Goal: Task Accomplishment & Management: Use online tool/utility

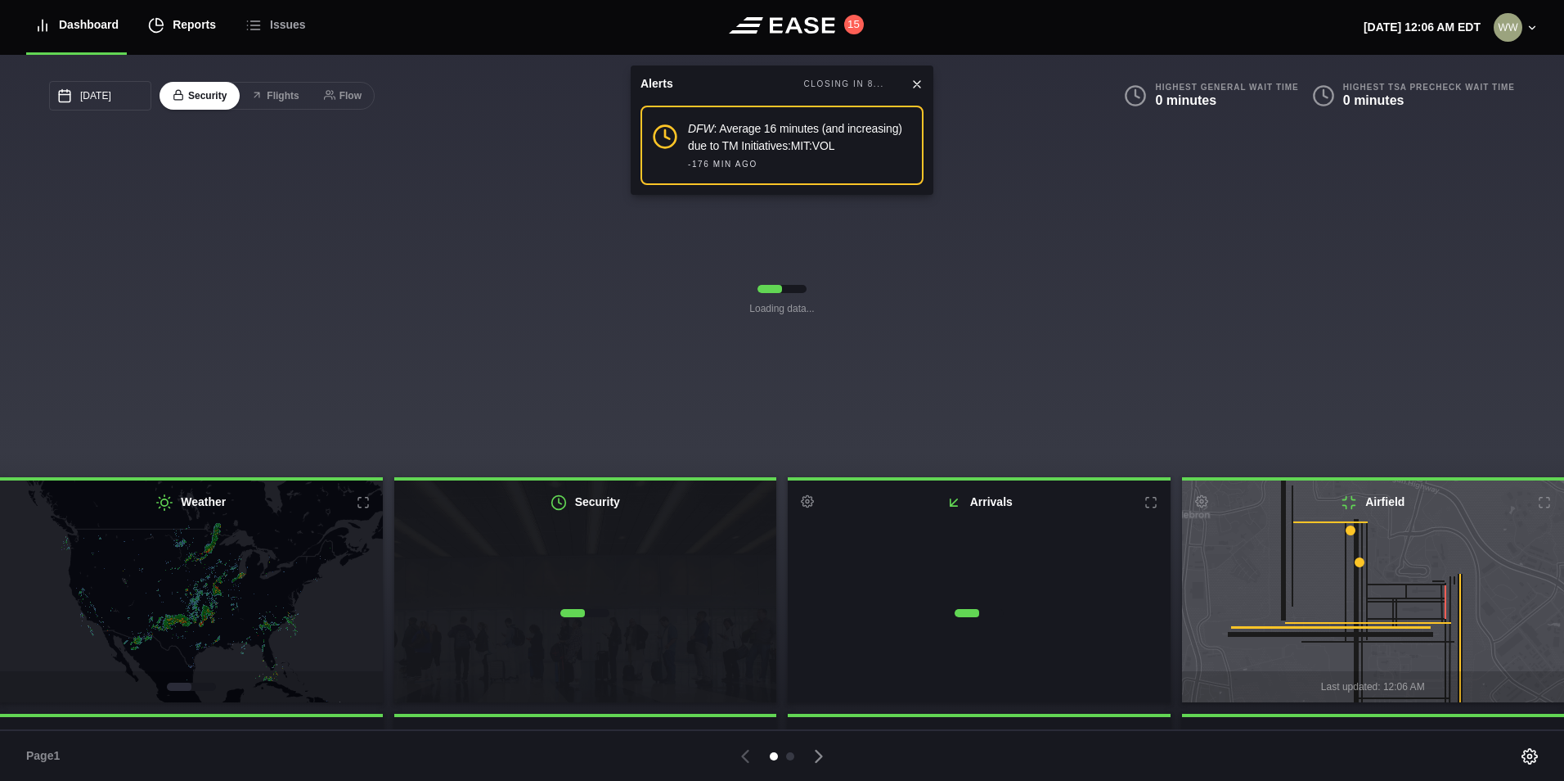
click at [182, 16] on div "Reports" at bounding box center [182, 25] width 68 height 55
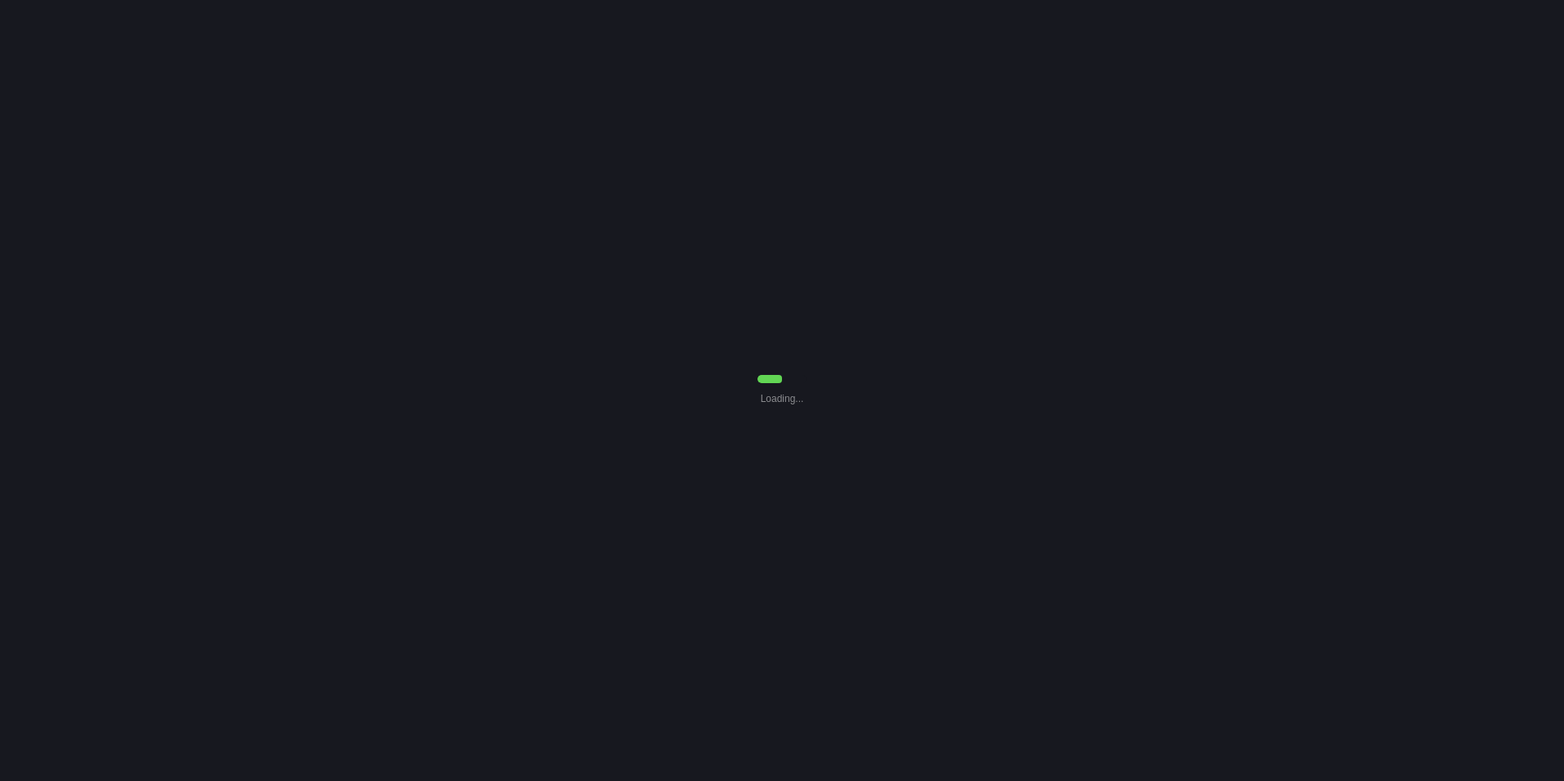
select select "7"
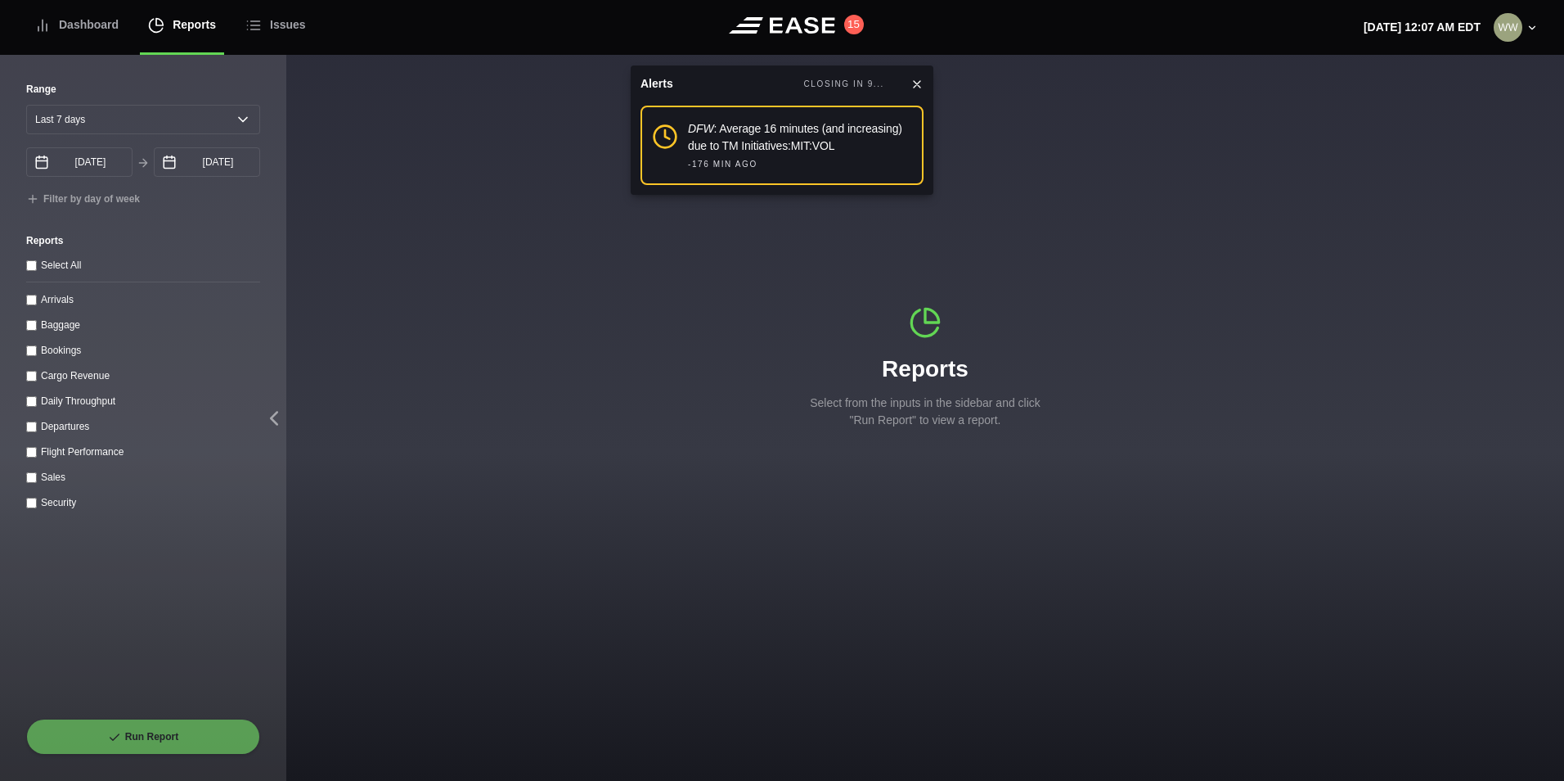
click at [25, 305] on div "Range [DATE] Last 7 days Last 14 days Last 30 days Last 6 weeks [DATE] August S…" at bounding box center [143, 418] width 286 height 725
click at [34, 302] on input "Arrivals" at bounding box center [31, 300] width 11 height 11
checkbox input "true"
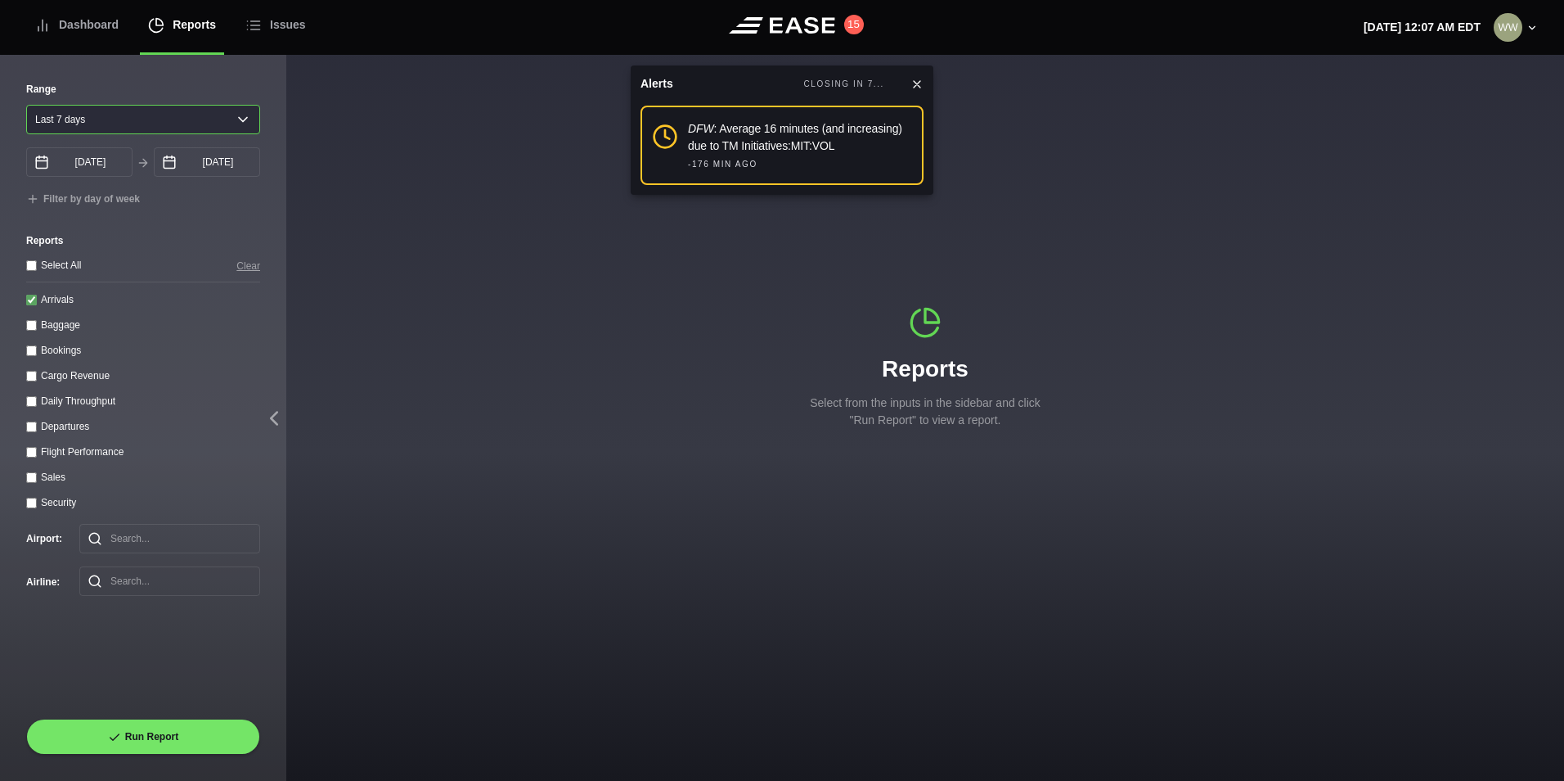
click at [83, 120] on select "[DATE] Last 7 days Last 14 days Last 30 days Last 6 weeks" at bounding box center [143, 119] width 234 height 29
select select "1"
click at [26, 105] on select "[DATE] Last 7 days Last 14 days Last 30 days Last 6 weeks" at bounding box center [143, 119] width 234 height 29
type input "[DATE]"
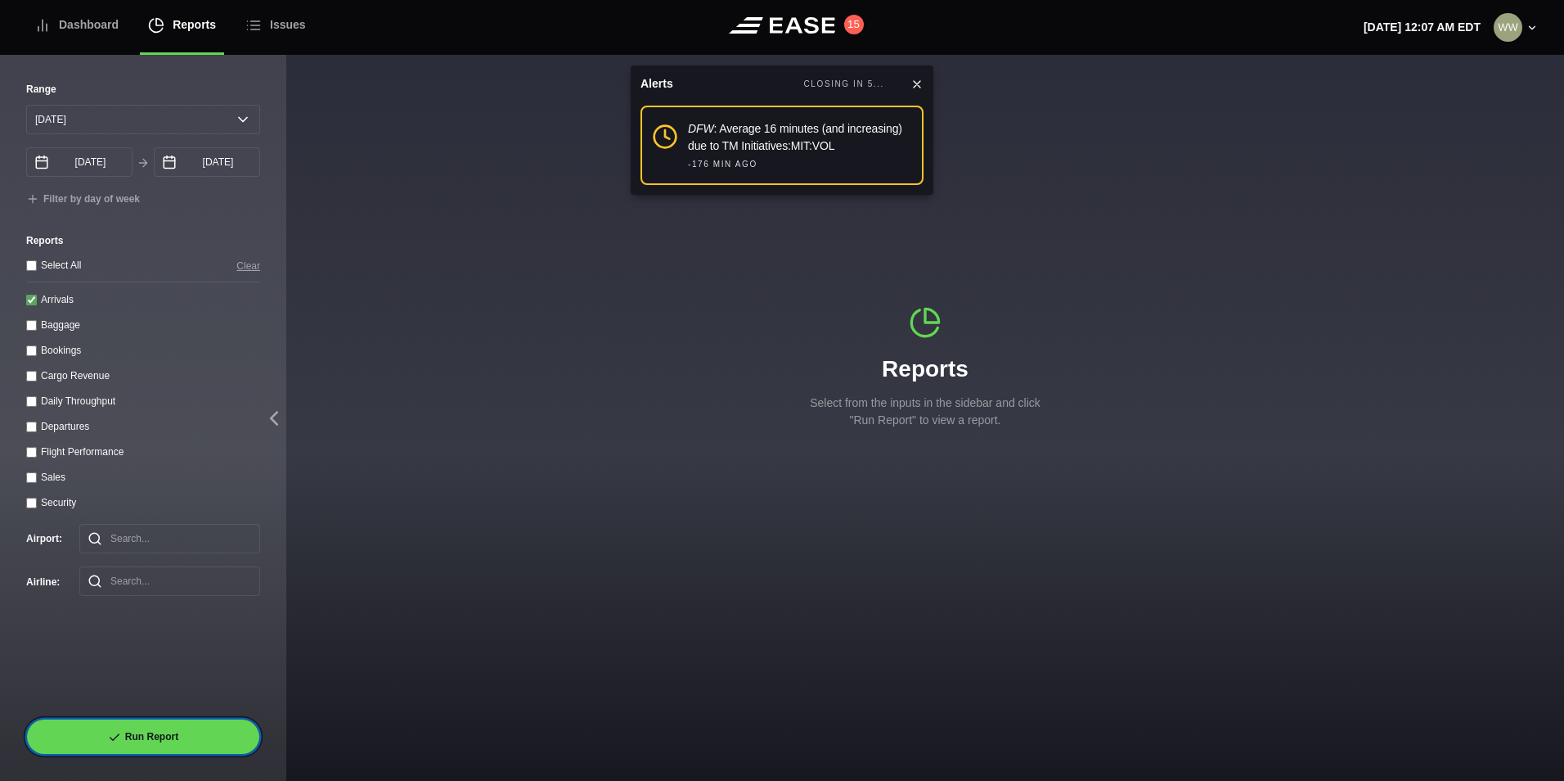
click at [165, 732] on button "Run Report" at bounding box center [143, 736] width 234 height 36
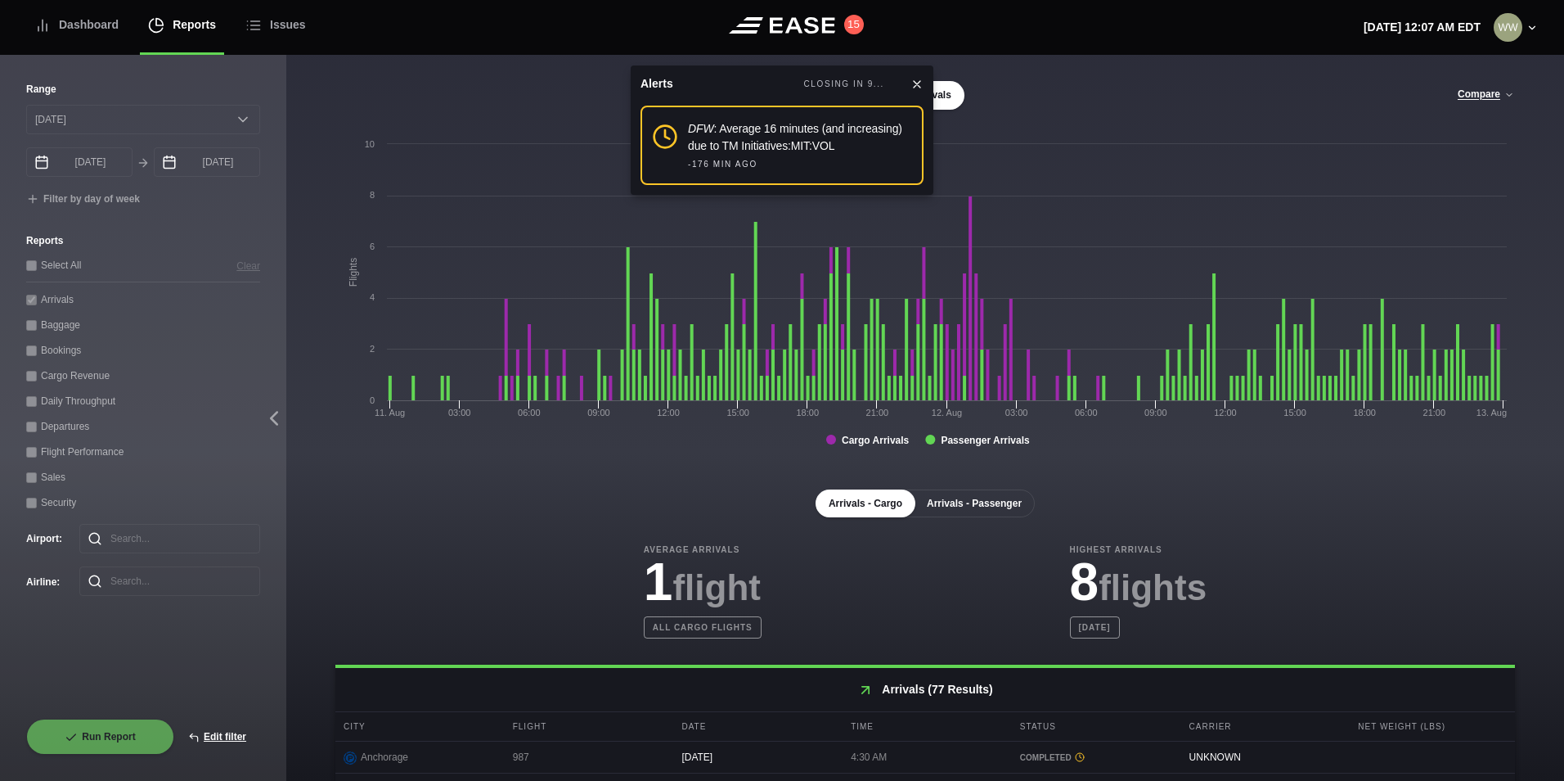
click at [977, 511] on button "Arrivals - Passenger" at bounding box center [974, 503] width 121 height 28
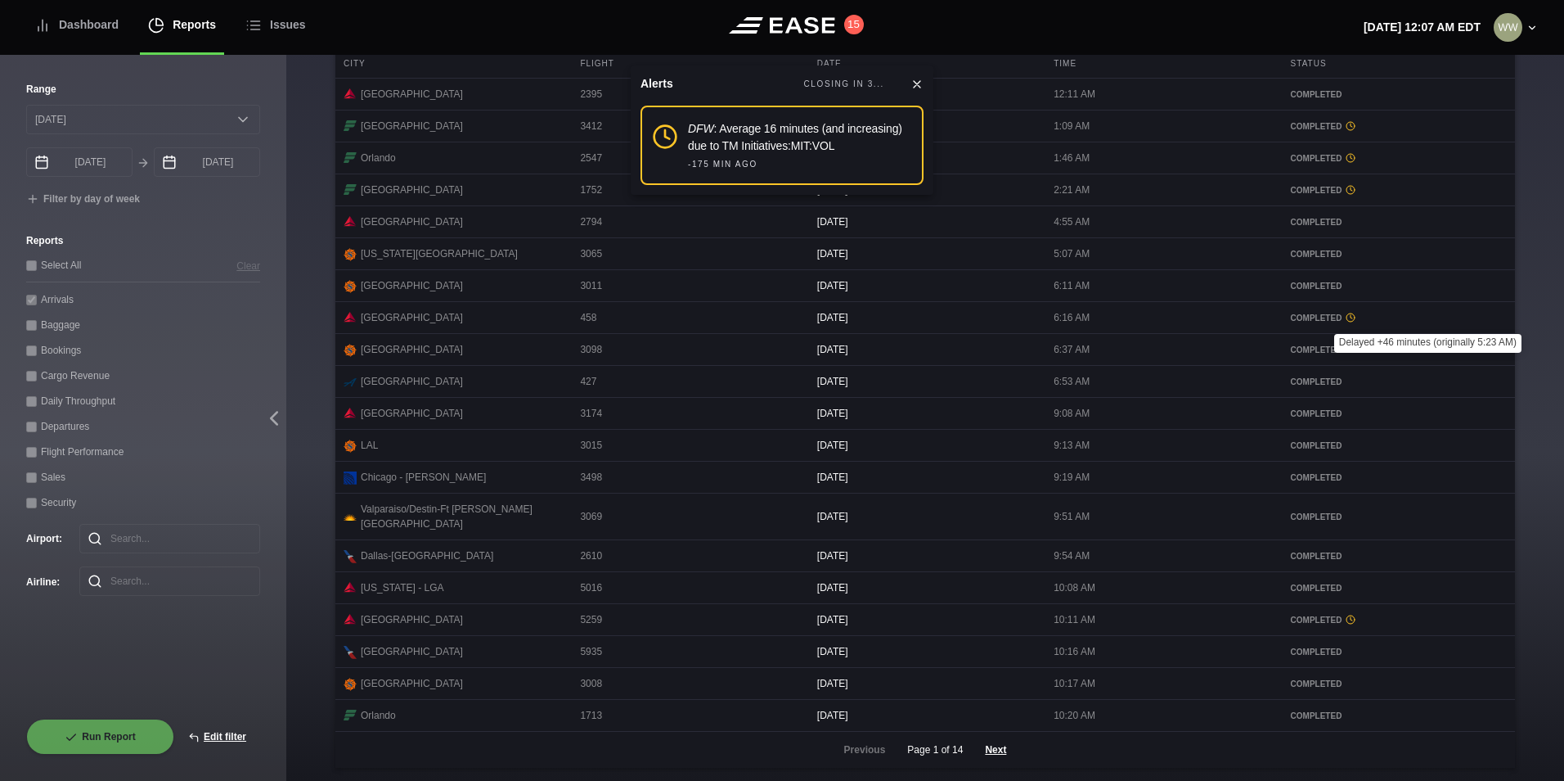
scroll to position [669, 0]
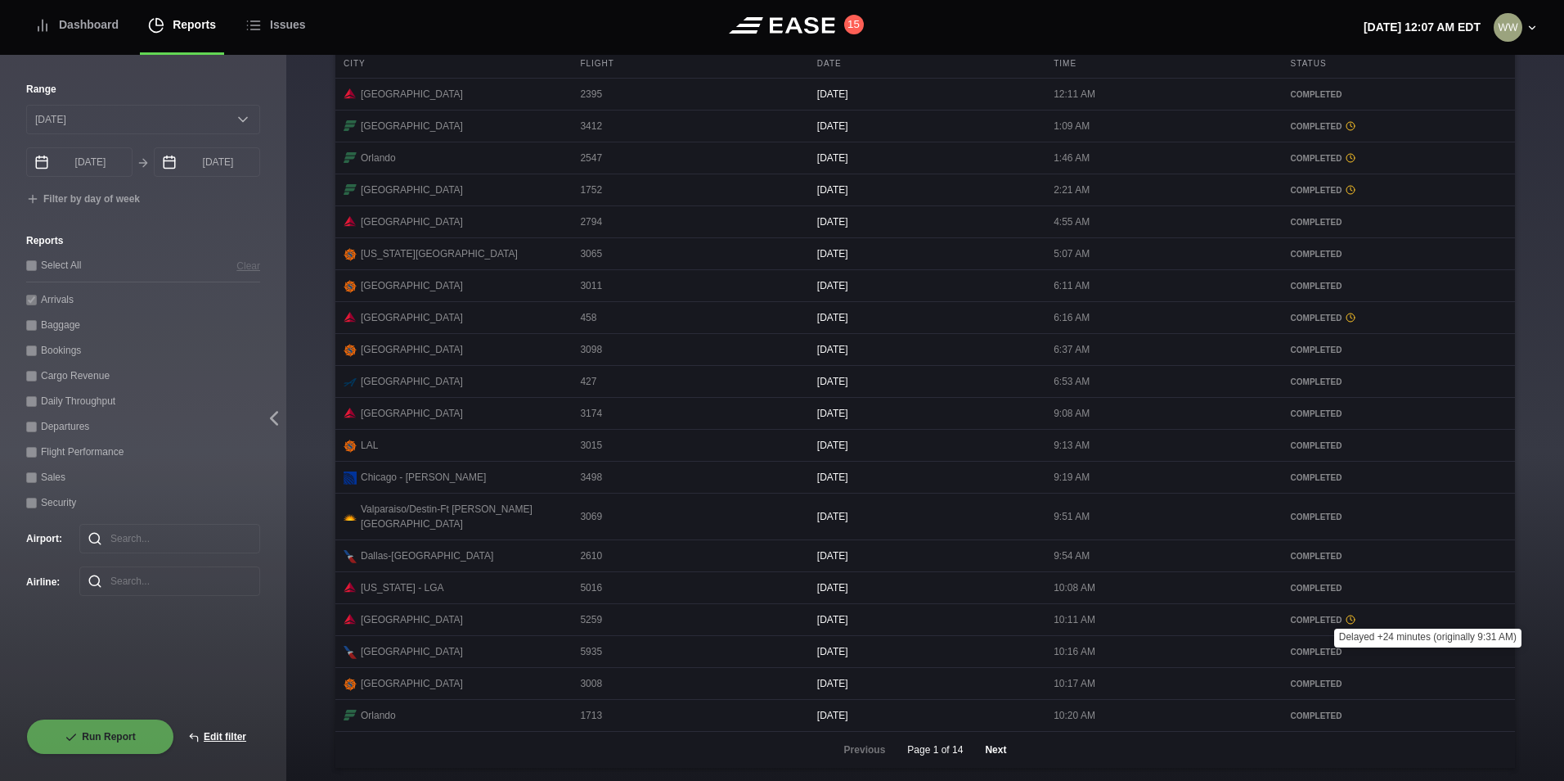
click at [986, 750] on button "Next" at bounding box center [995, 750] width 49 height 36
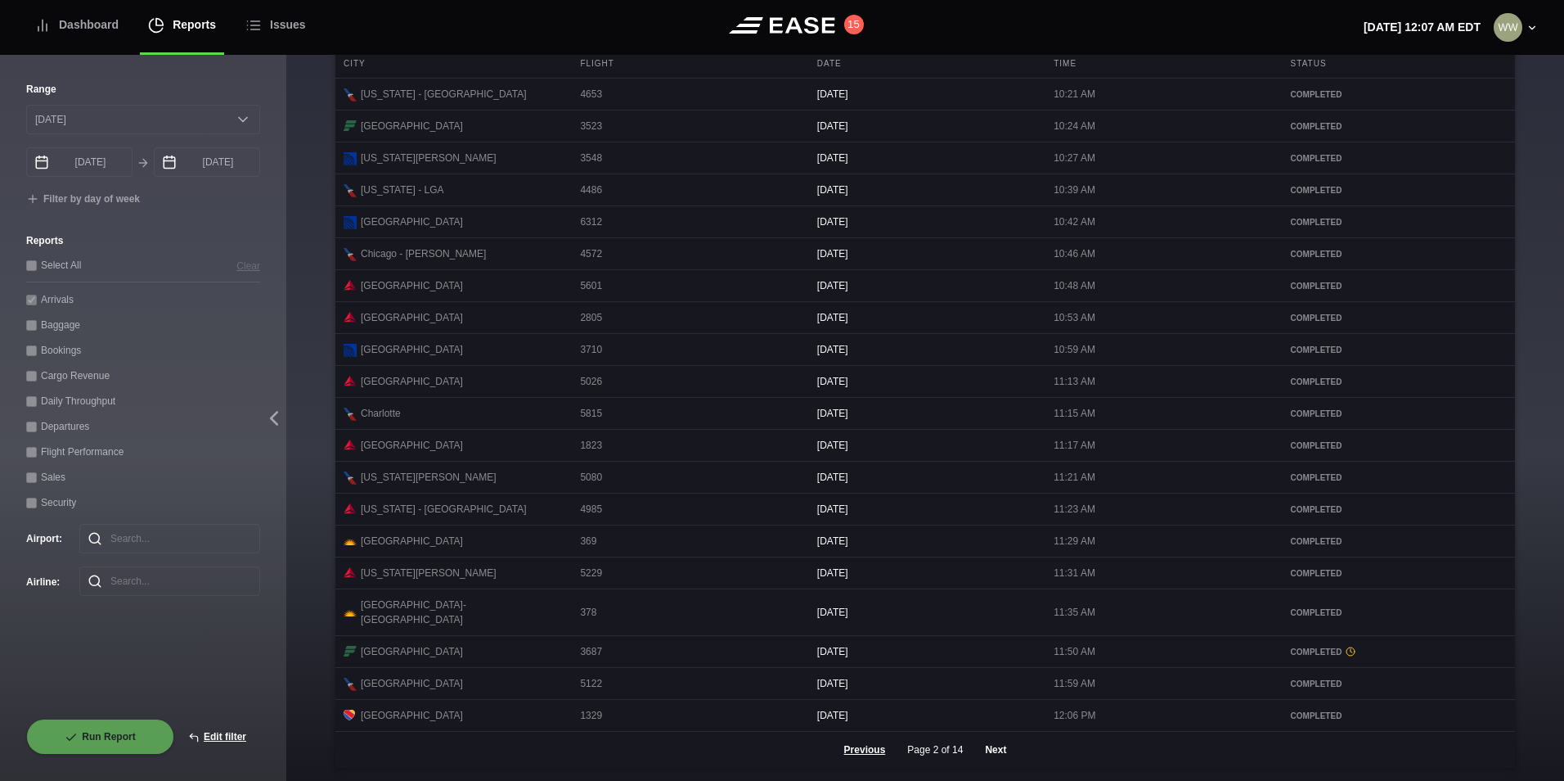
click at [1002, 750] on button "Next" at bounding box center [995, 750] width 49 height 36
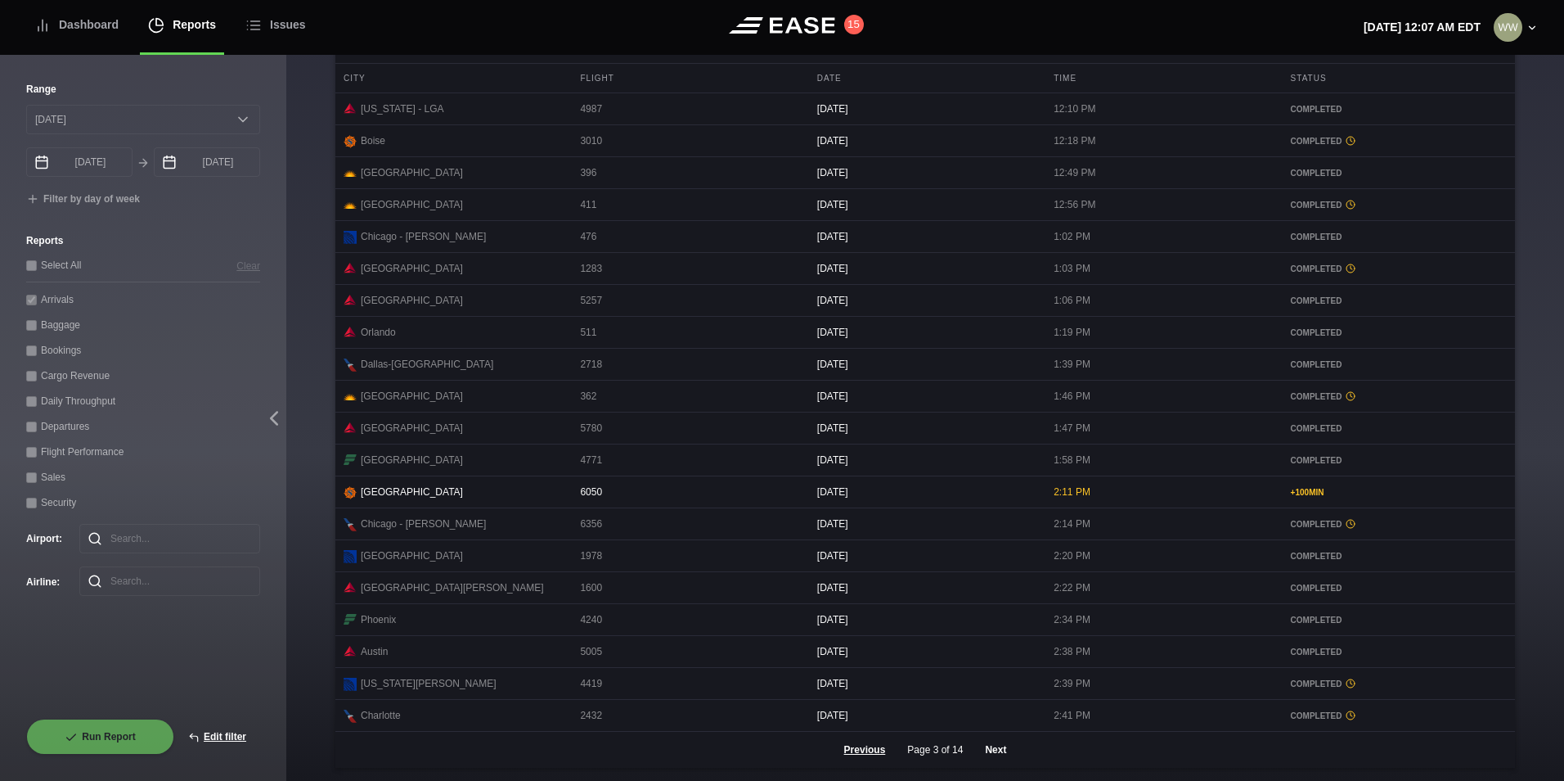
click at [1000, 750] on button "Next" at bounding box center [995, 750] width 49 height 36
click at [986, 746] on button "Next" at bounding box center [995, 750] width 49 height 36
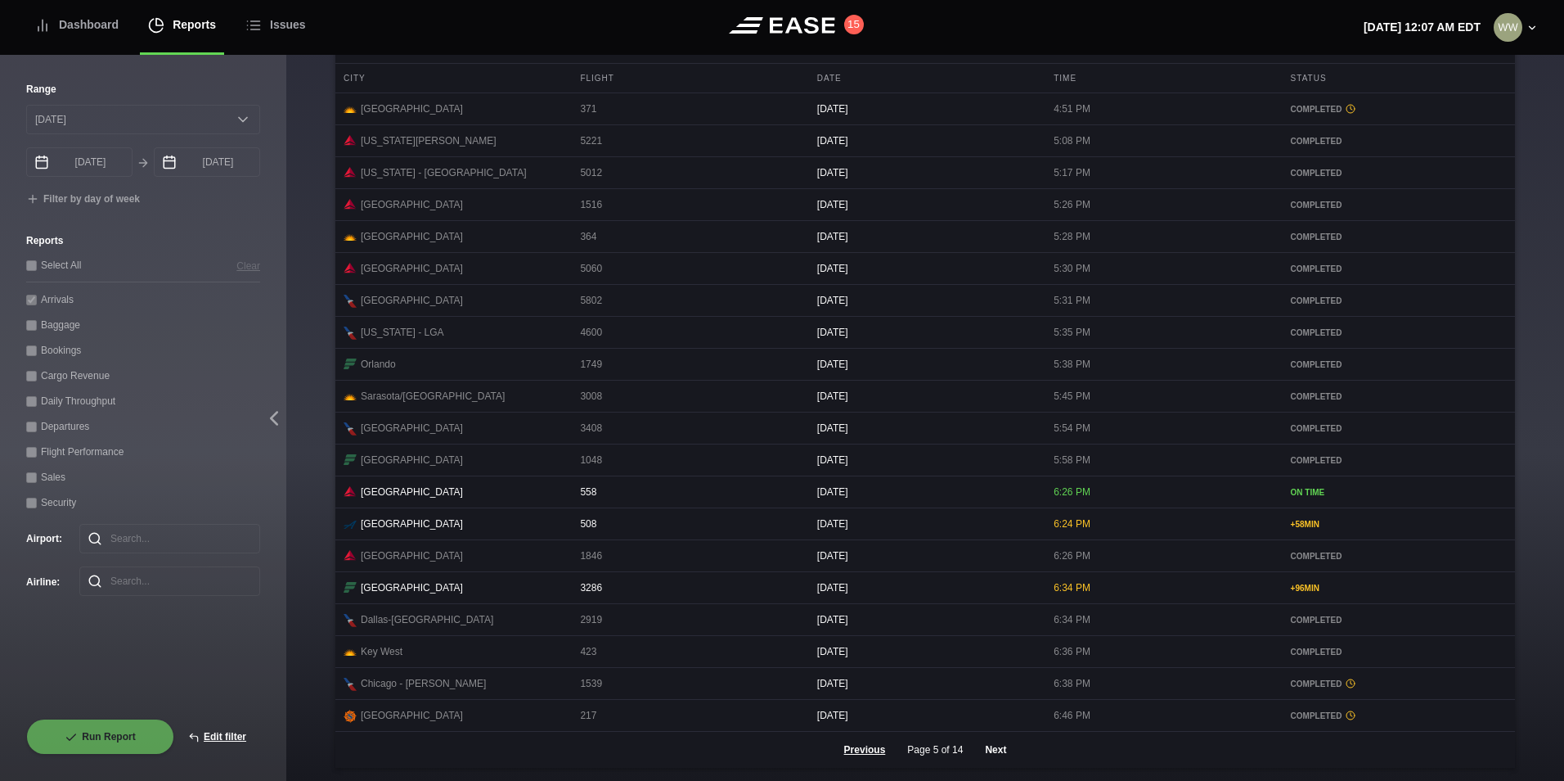
click at [992, 748] on button "Next" at bounding box center [995, 750] width 49 height 36
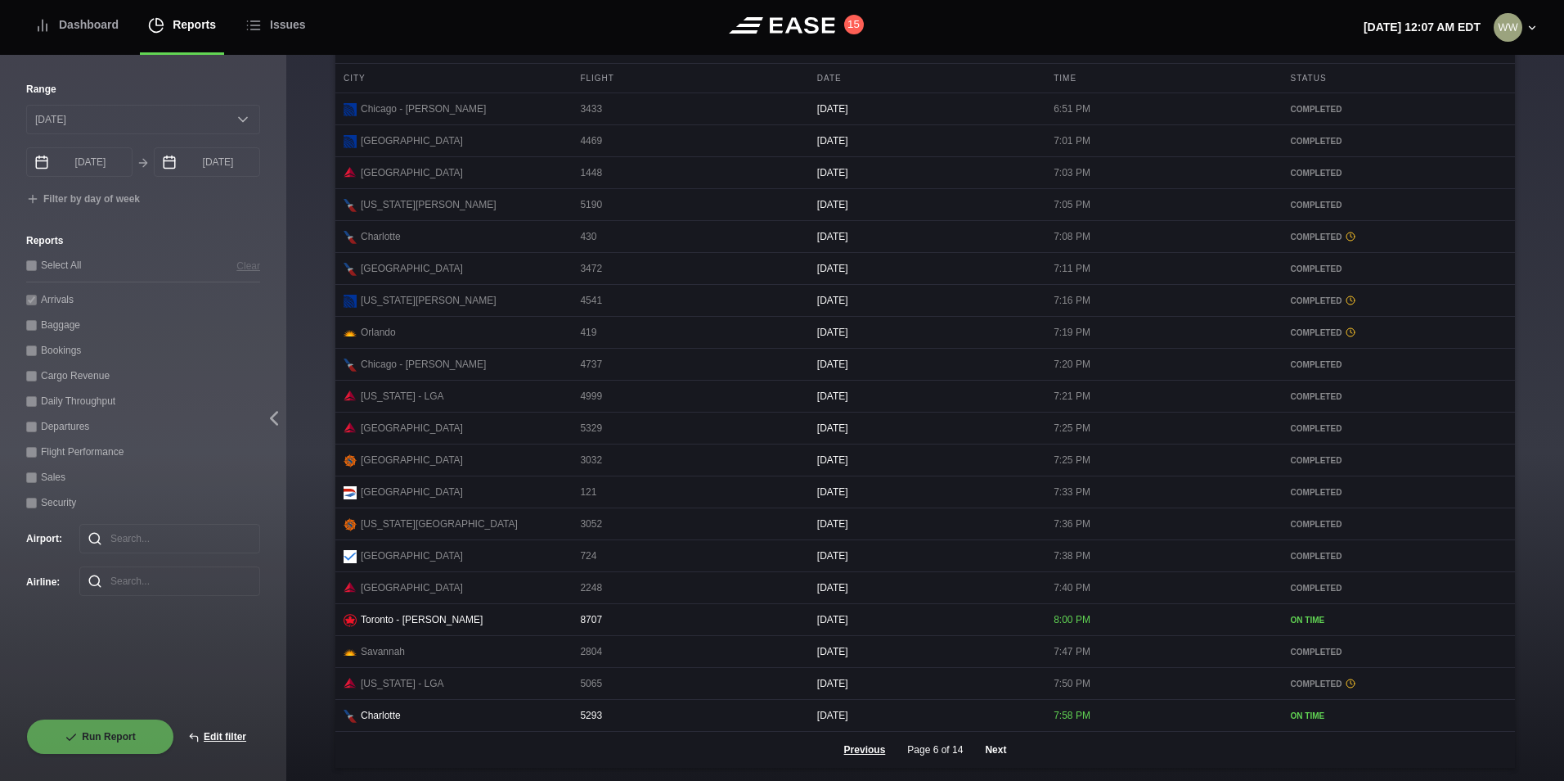
click at [981, 753] on button "Next" at bounding box center [995, 750] width 49 height 36
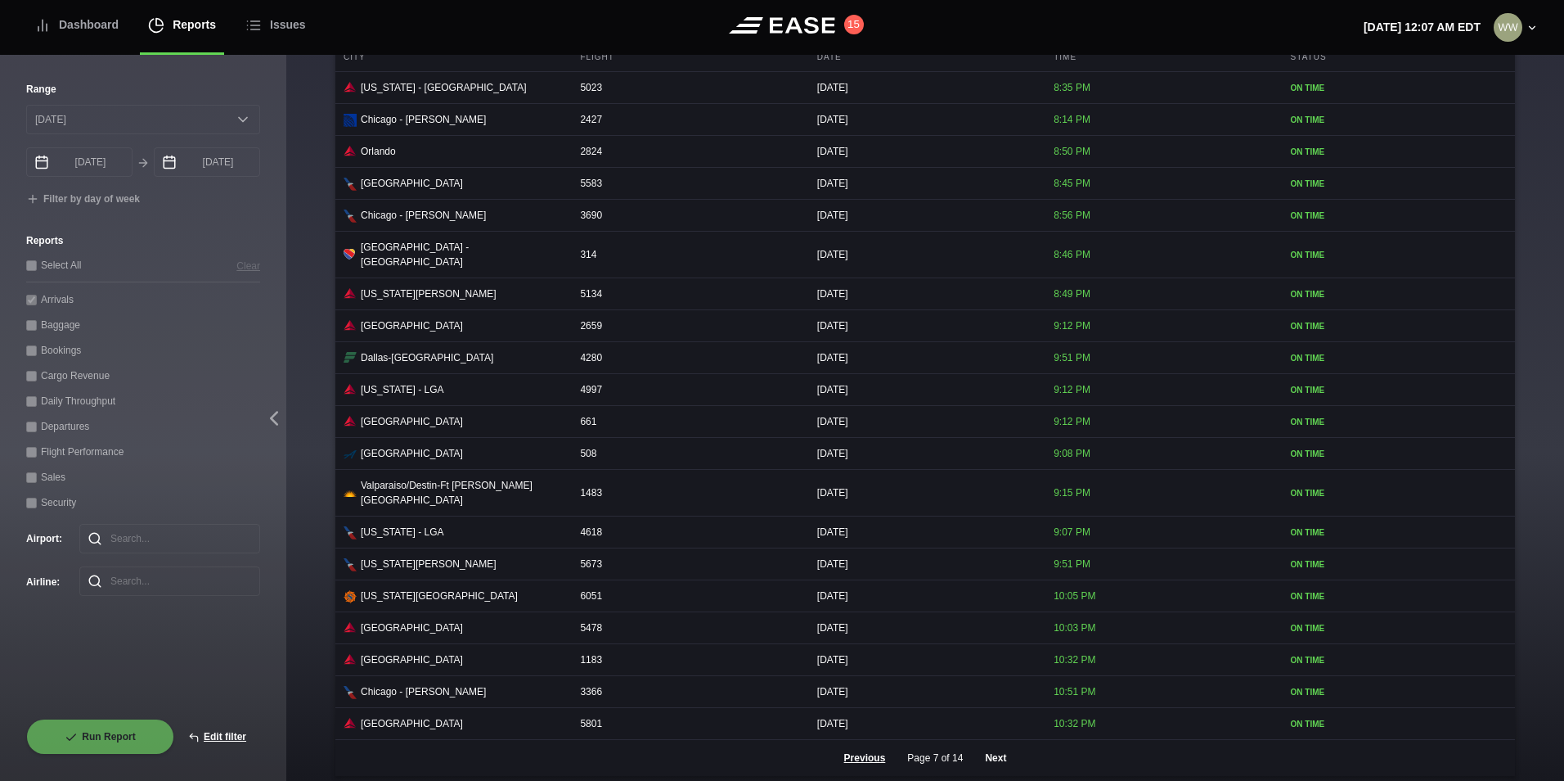
click at [993, 751] on button "Next" at bounding box center [995, 758] width 49 height 36
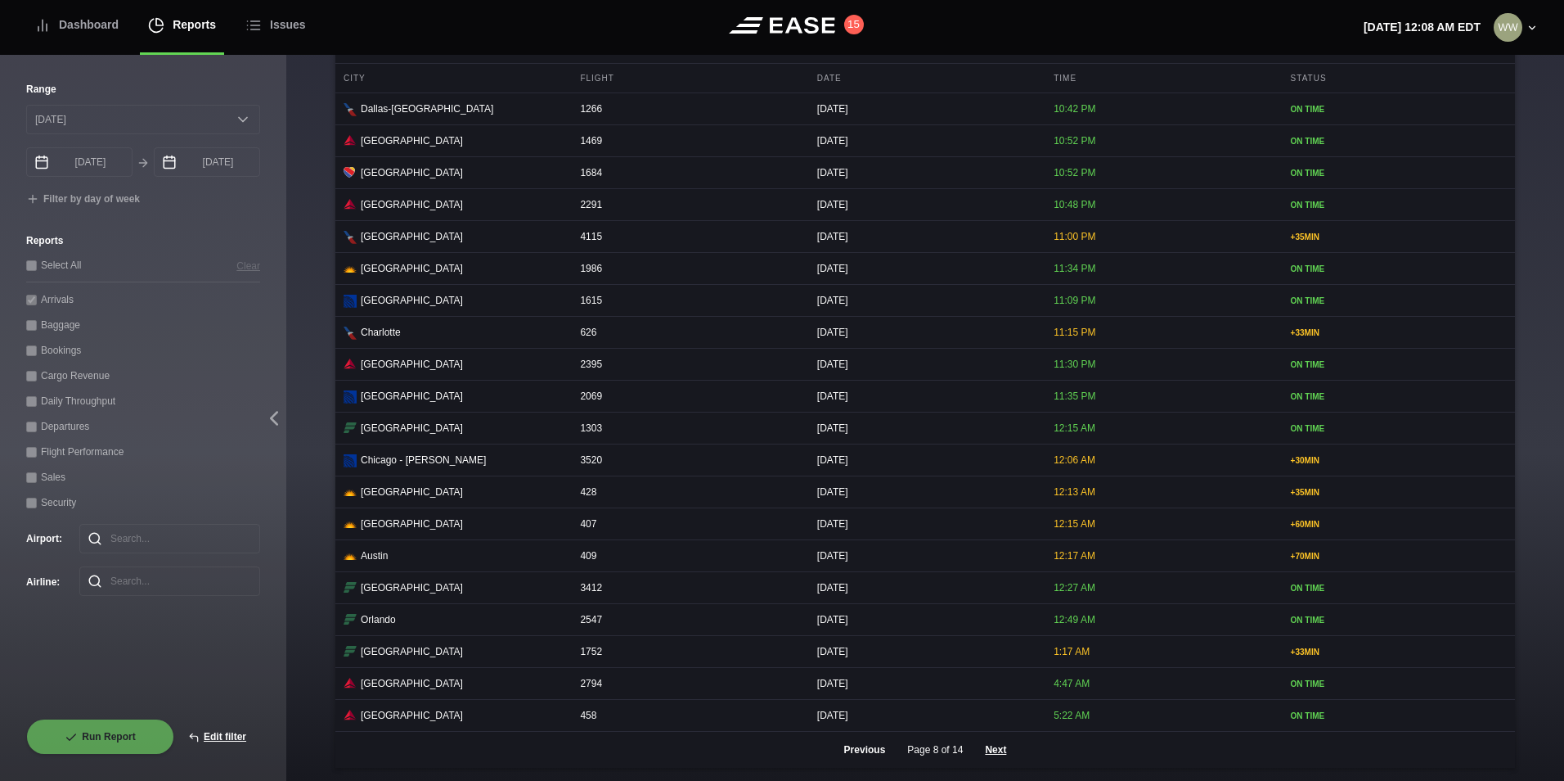
click at [868, 750] on button "Previous" at bounding box center [866, 750] width 70 height 36
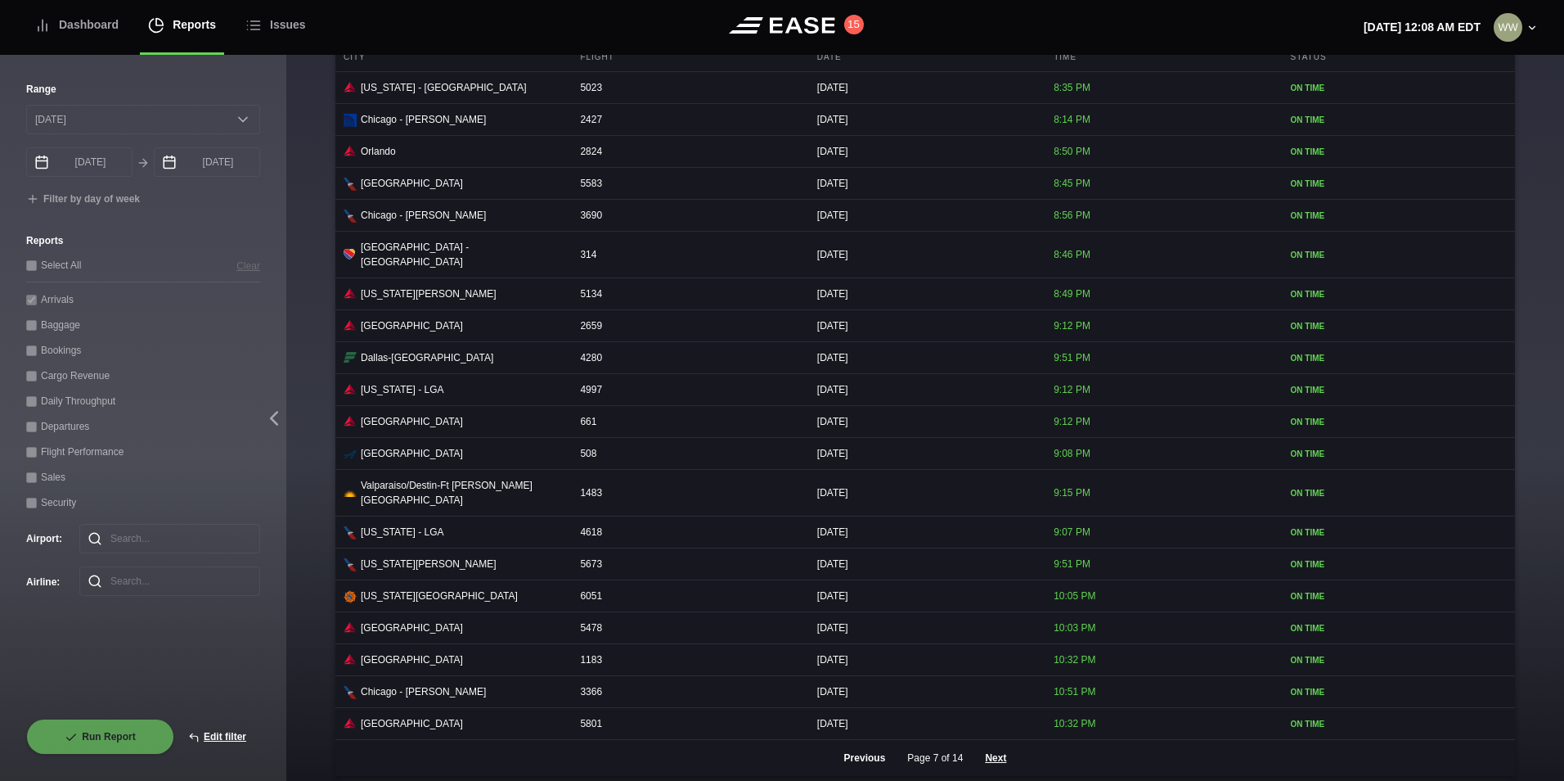
click at [868, 750] on button "Previous" at bounding box center [866, 758] width 70 height 36
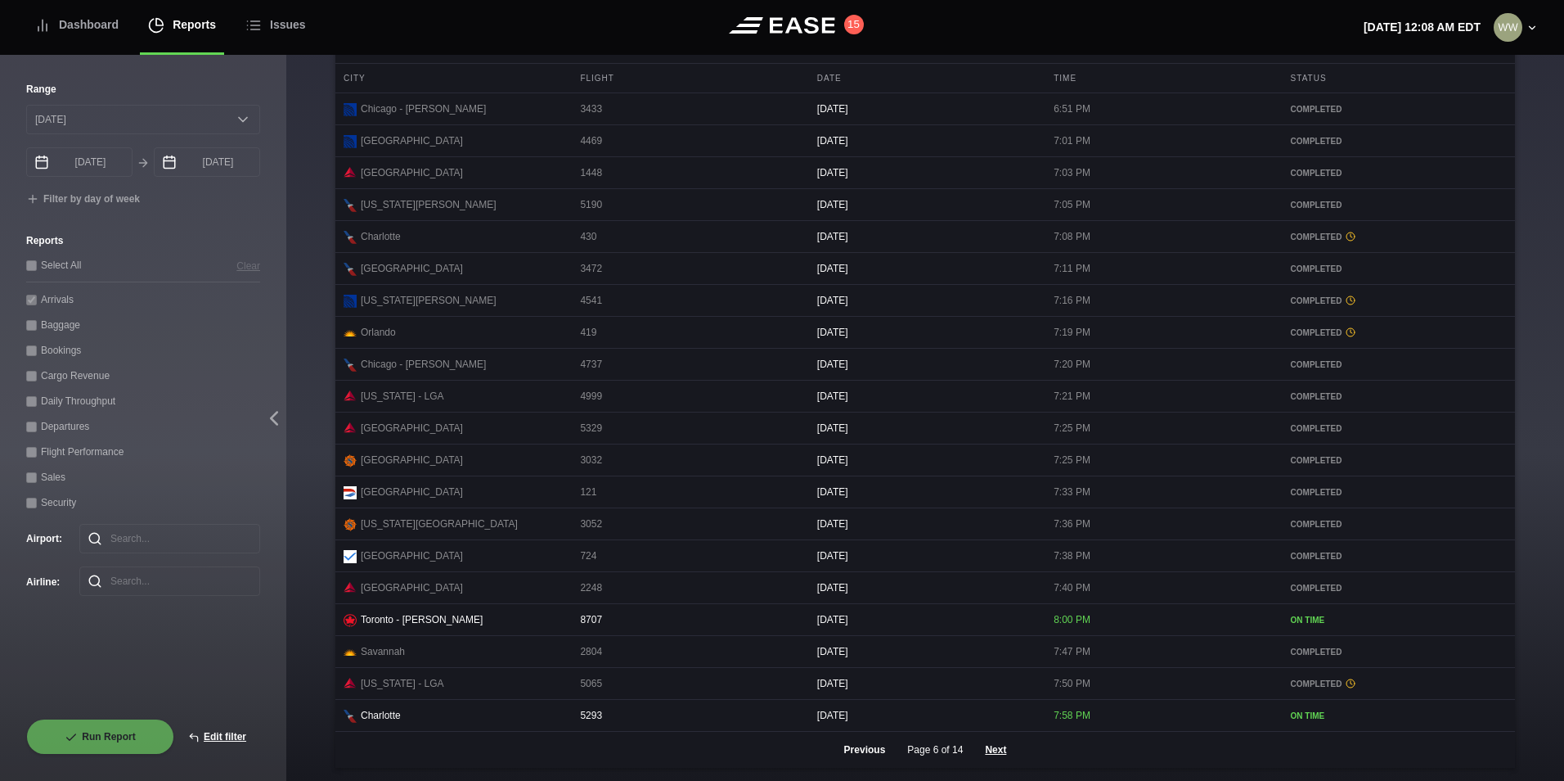
click at [868, 750] on button "Previous" at bounding box center [866, 750] width 70 height 36
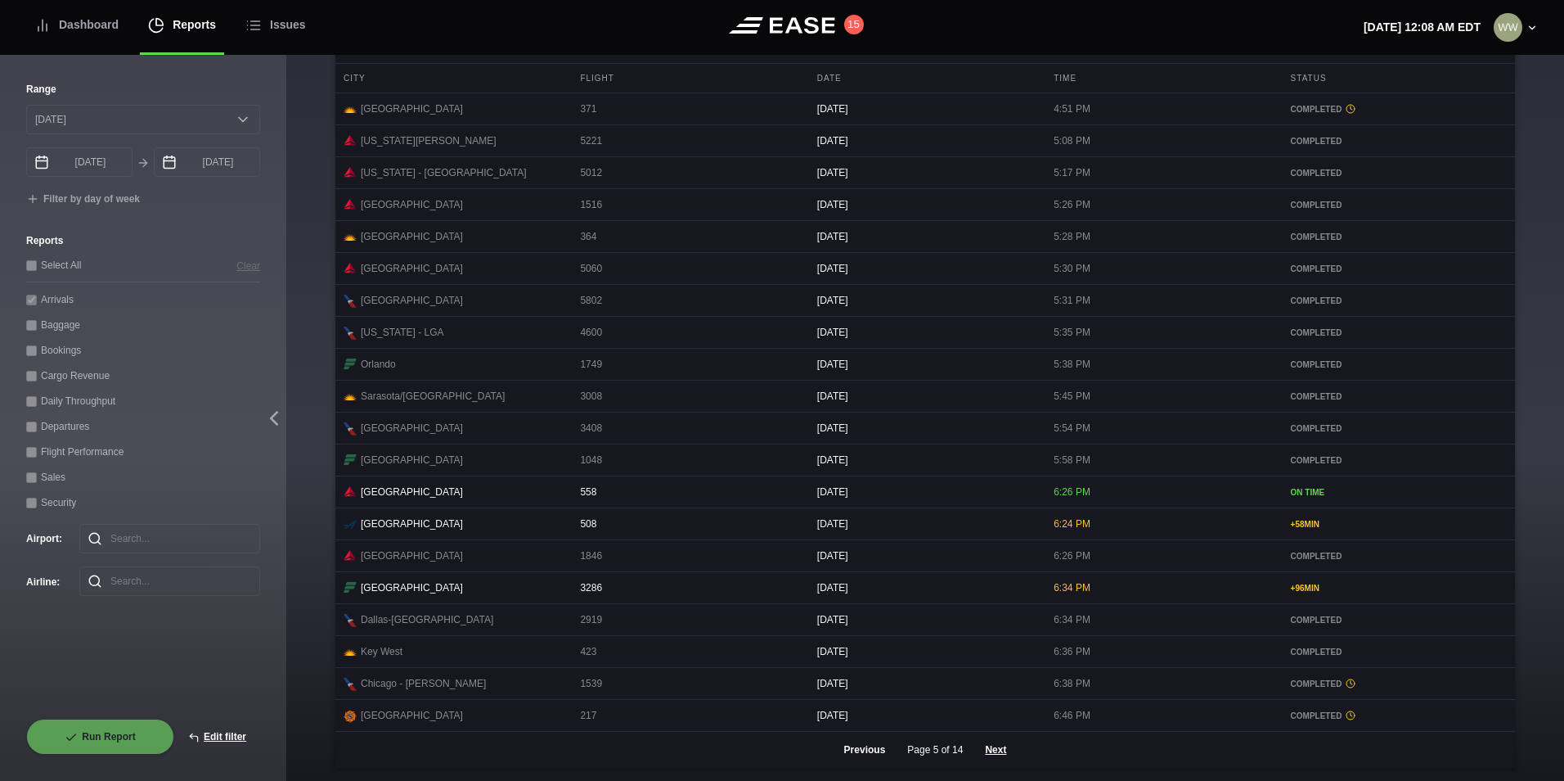
click at [868, 750] on button "Previous" at bounding box center [866, 750] width 70 height 36
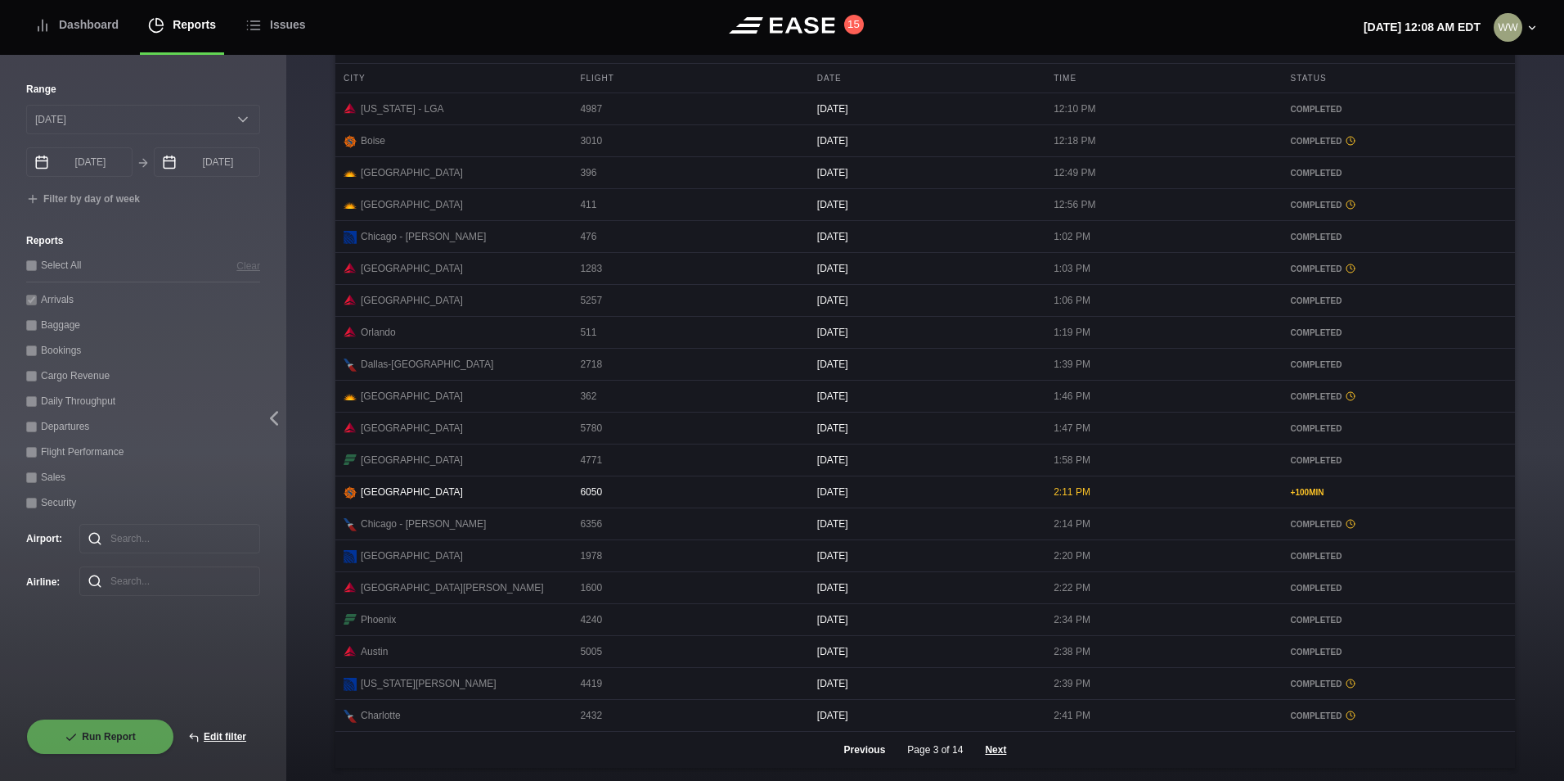
click at [868, 750] on button "Previous" at bounding box center [866, 750] width 70 height 36
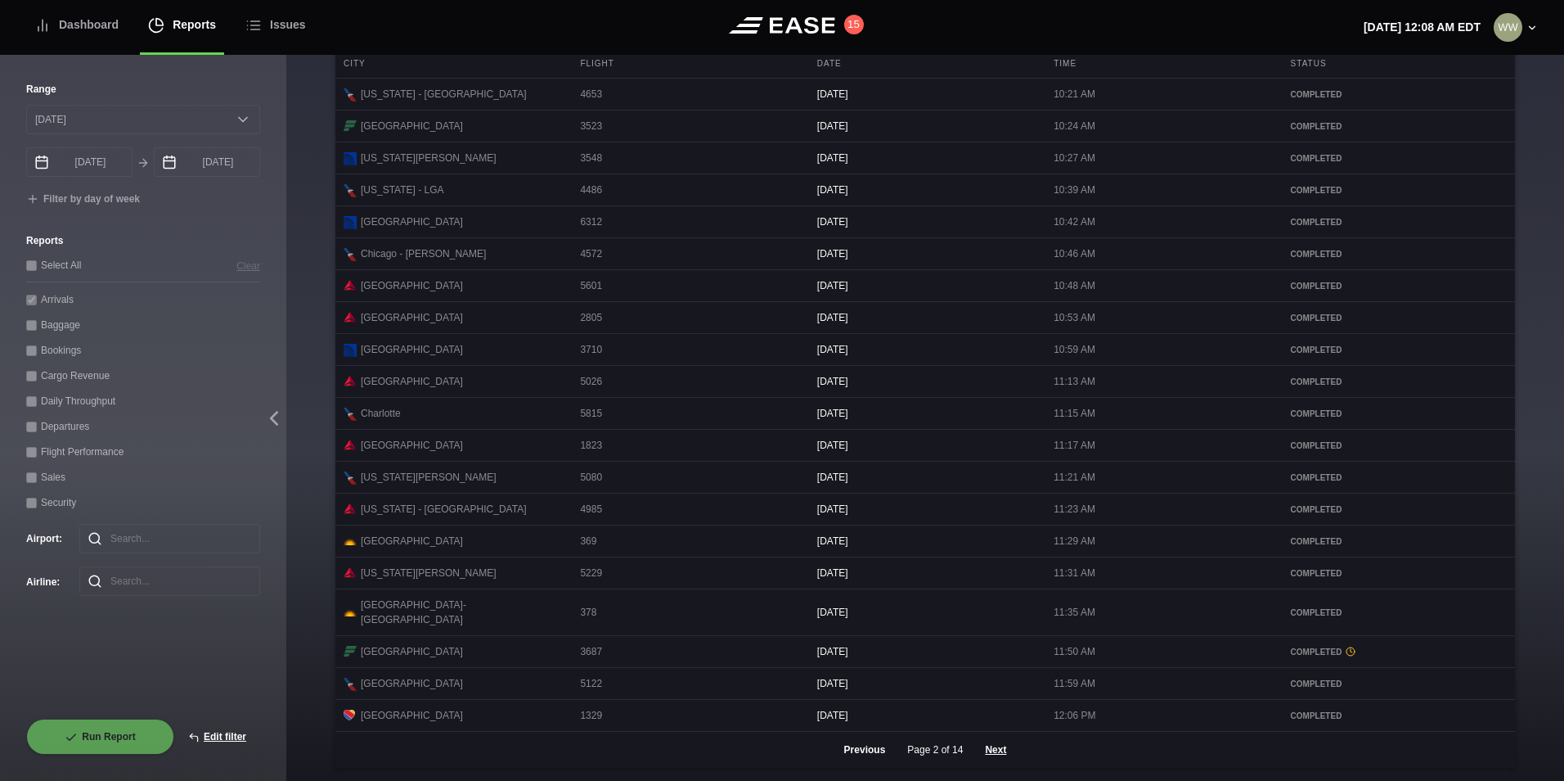
click at [868, 750] on button "Previous" at bounding box center [866, 750] width 70 height 36
click at [868, 750] on div "Previous Page 2 of 14 Next" at bounding box center [925, 750] width 1180 height 36
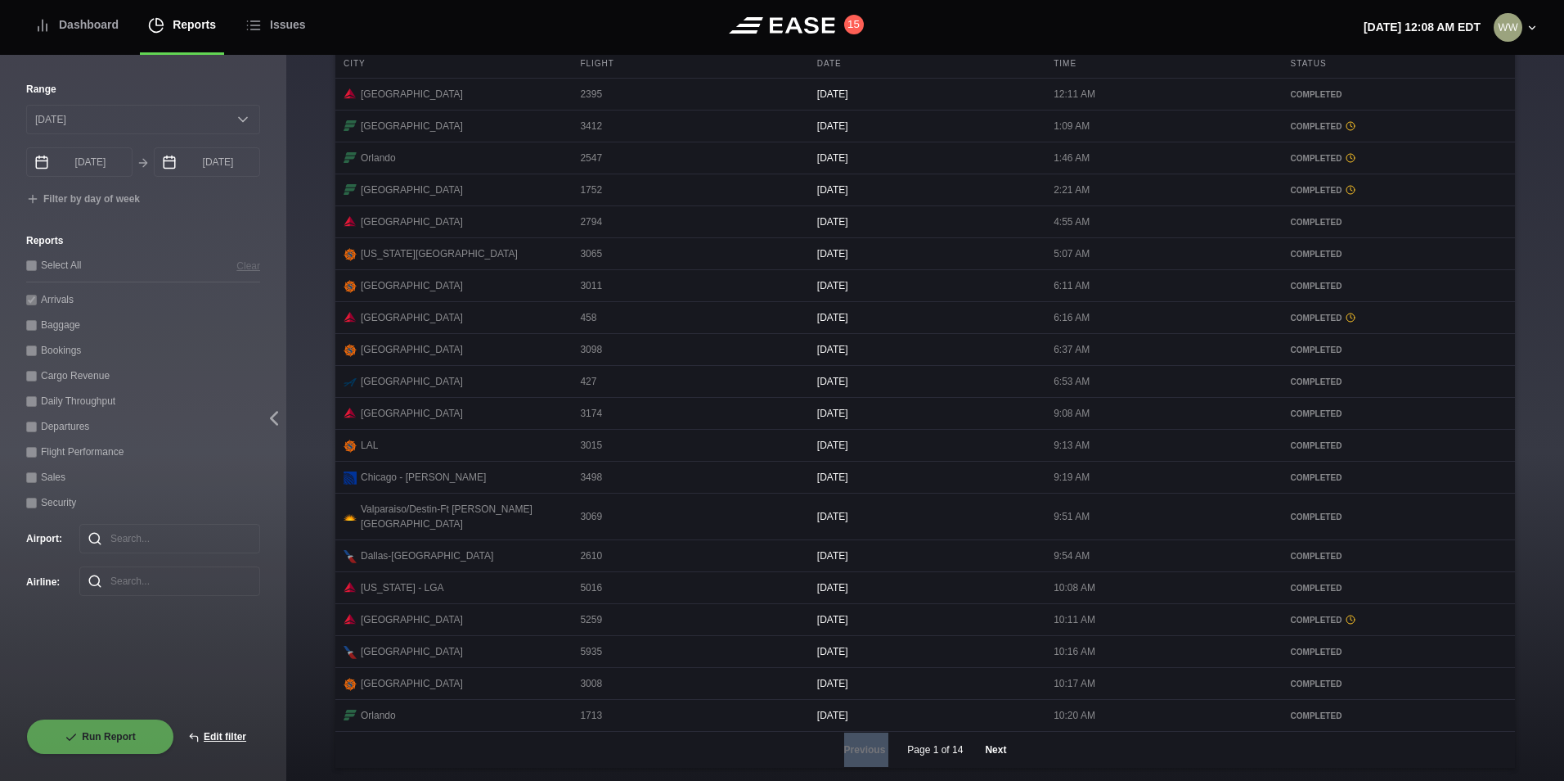
drag, startPoint x: 868, startPoint y: 750, endPoint x: 982, endPoint y: 752, distance: 113.7
click at [982, 752] on button "Next" at bounding box center [995, 750] width 49 height 36
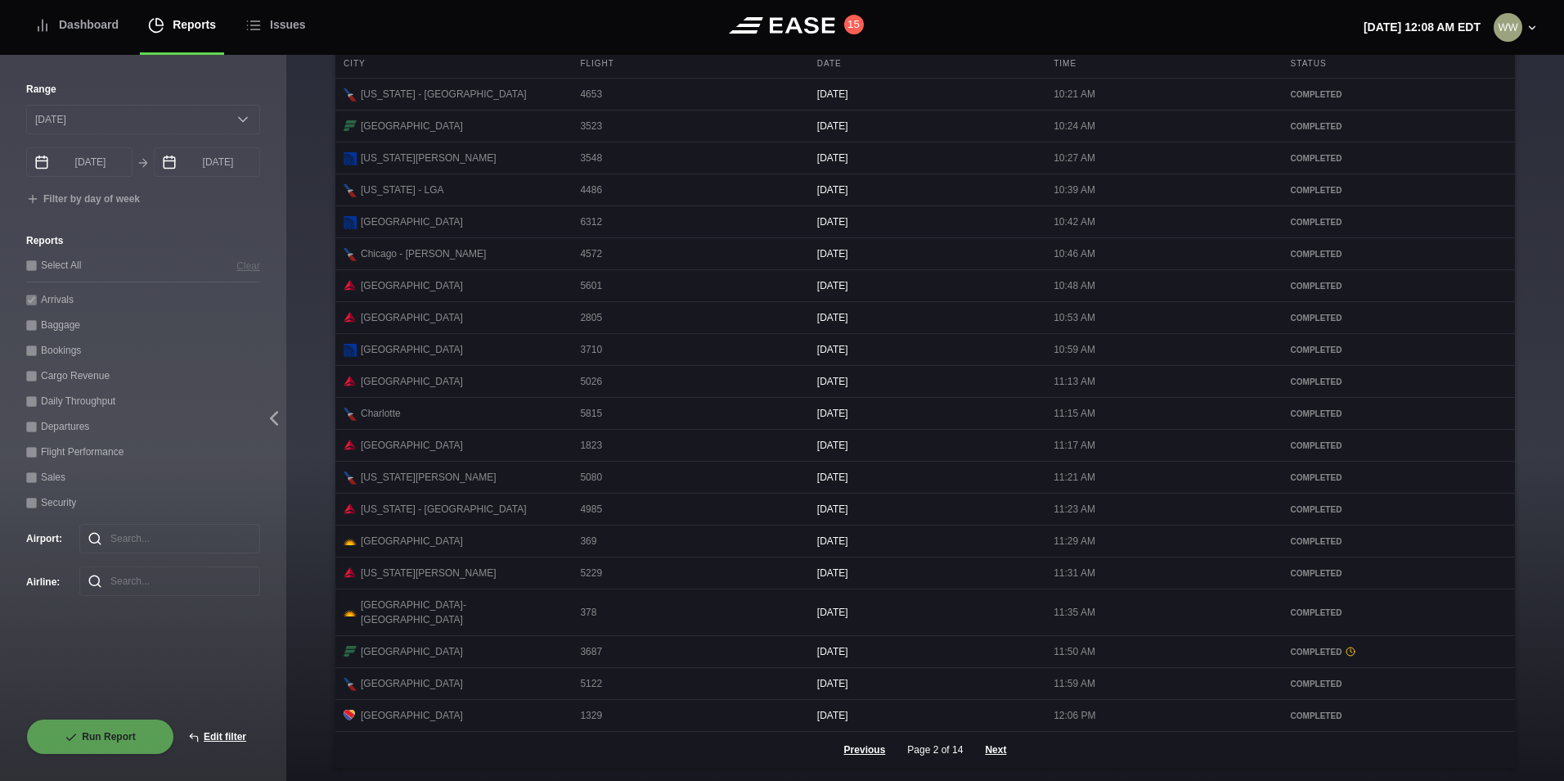
click at [1092, 763] on div "Previous Page 2 of 14 Next" at bounding box center [925, 750] width 1180 height 36
click at [854, 748] on button "Previous" at bounding box center [866, 750] width 70 height 36
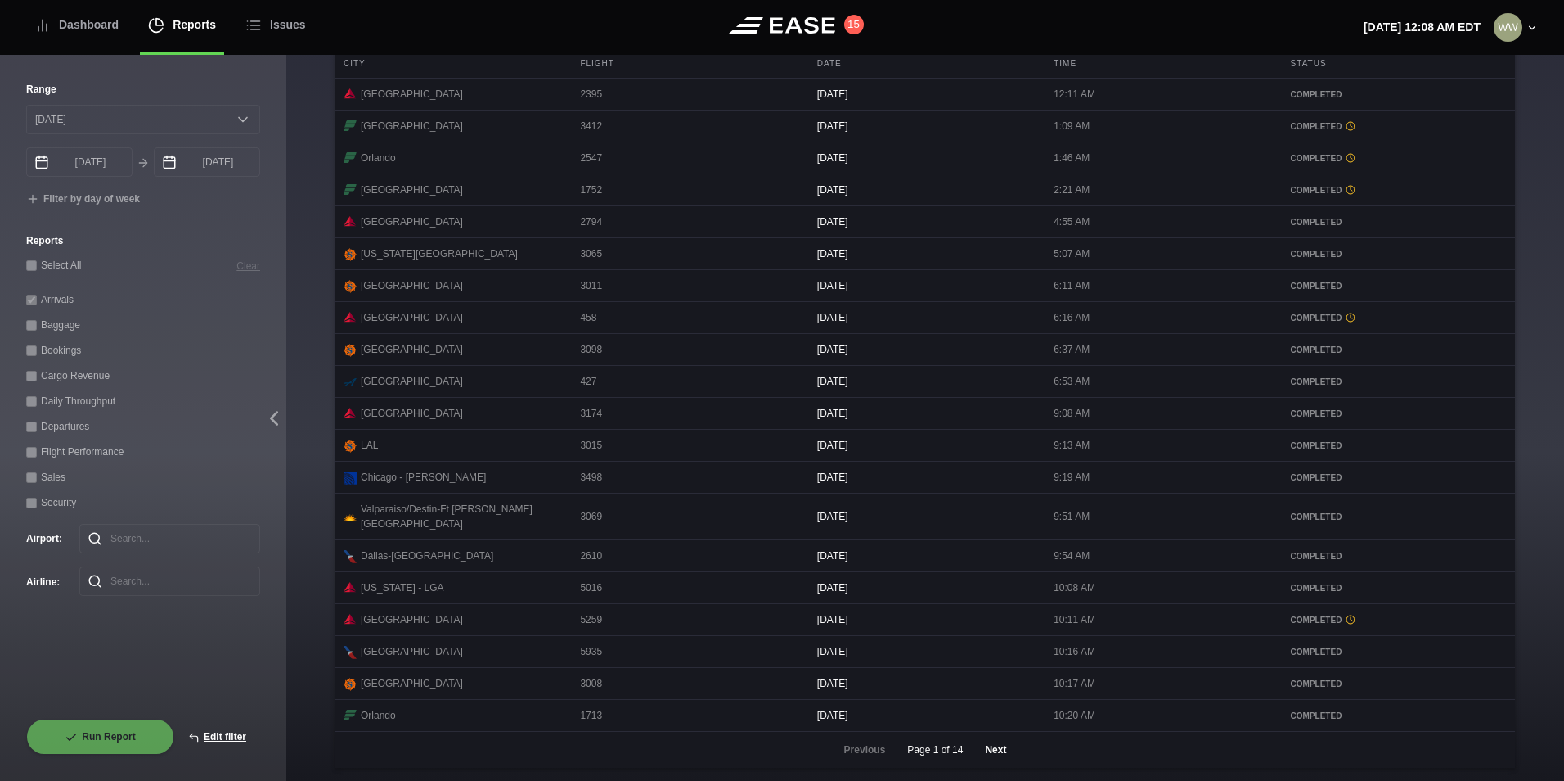
click at [979, 749] on button "Next" at bounding box center [995, 750] width 49 height 36
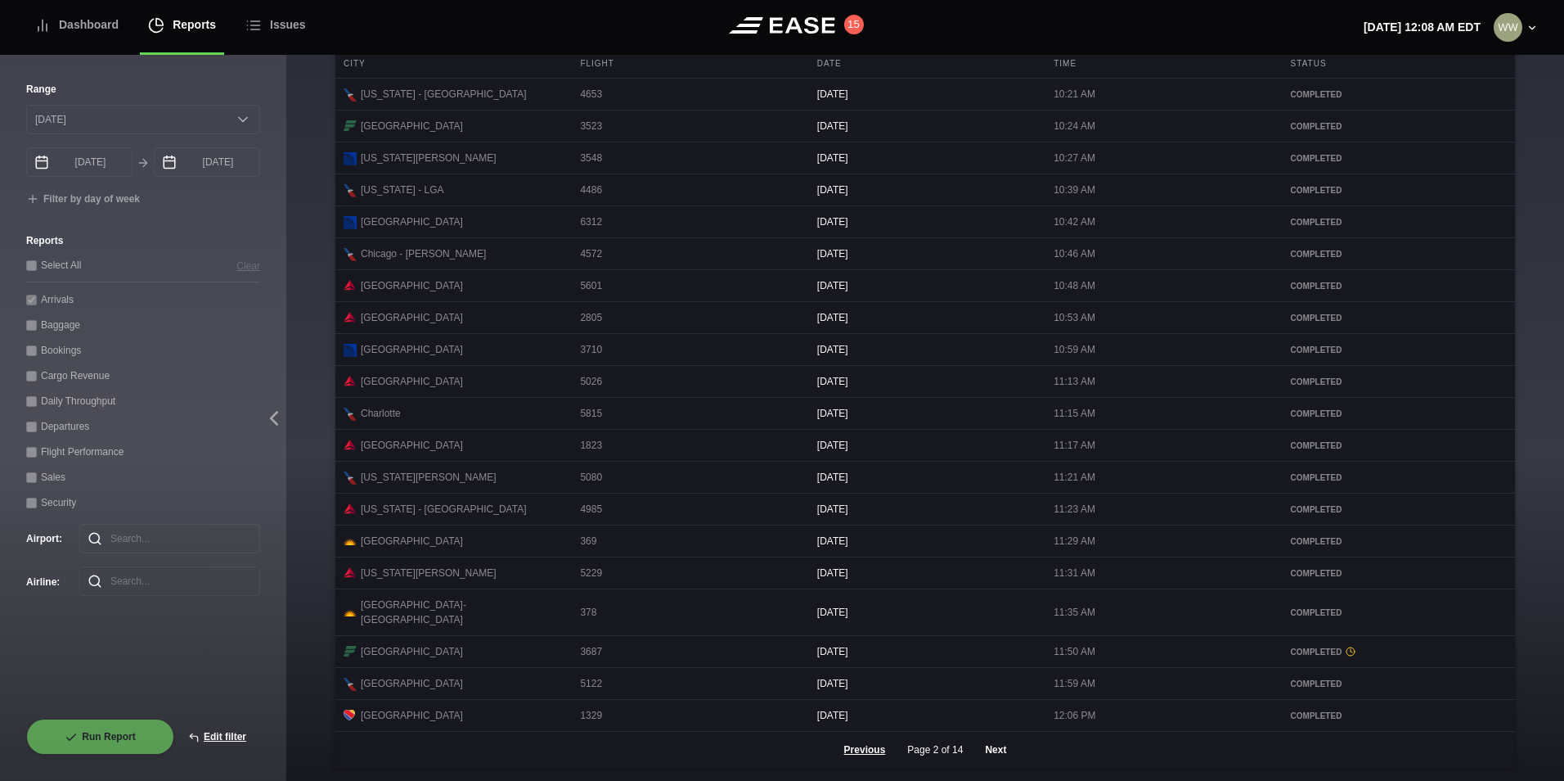
click at [989, 745] on button "Next" at bounding box center [995, 750] width 49 height 36
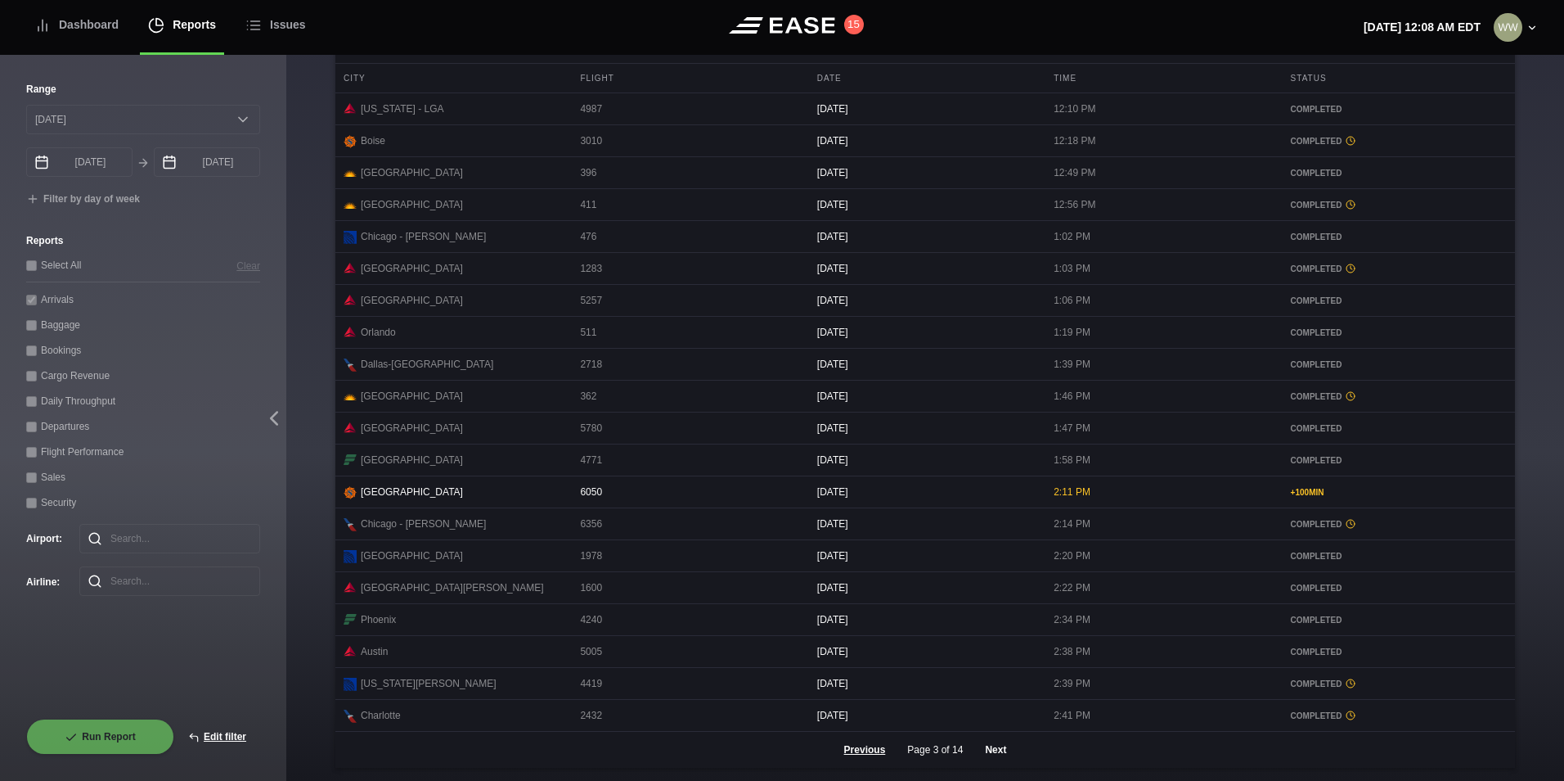
click at [1002, 747] on button "Next" at bounding box center [995, 750] width 49 height 36
click at [992, 756] on button "Next" at bounding box center [995, 750] width 49 height 36
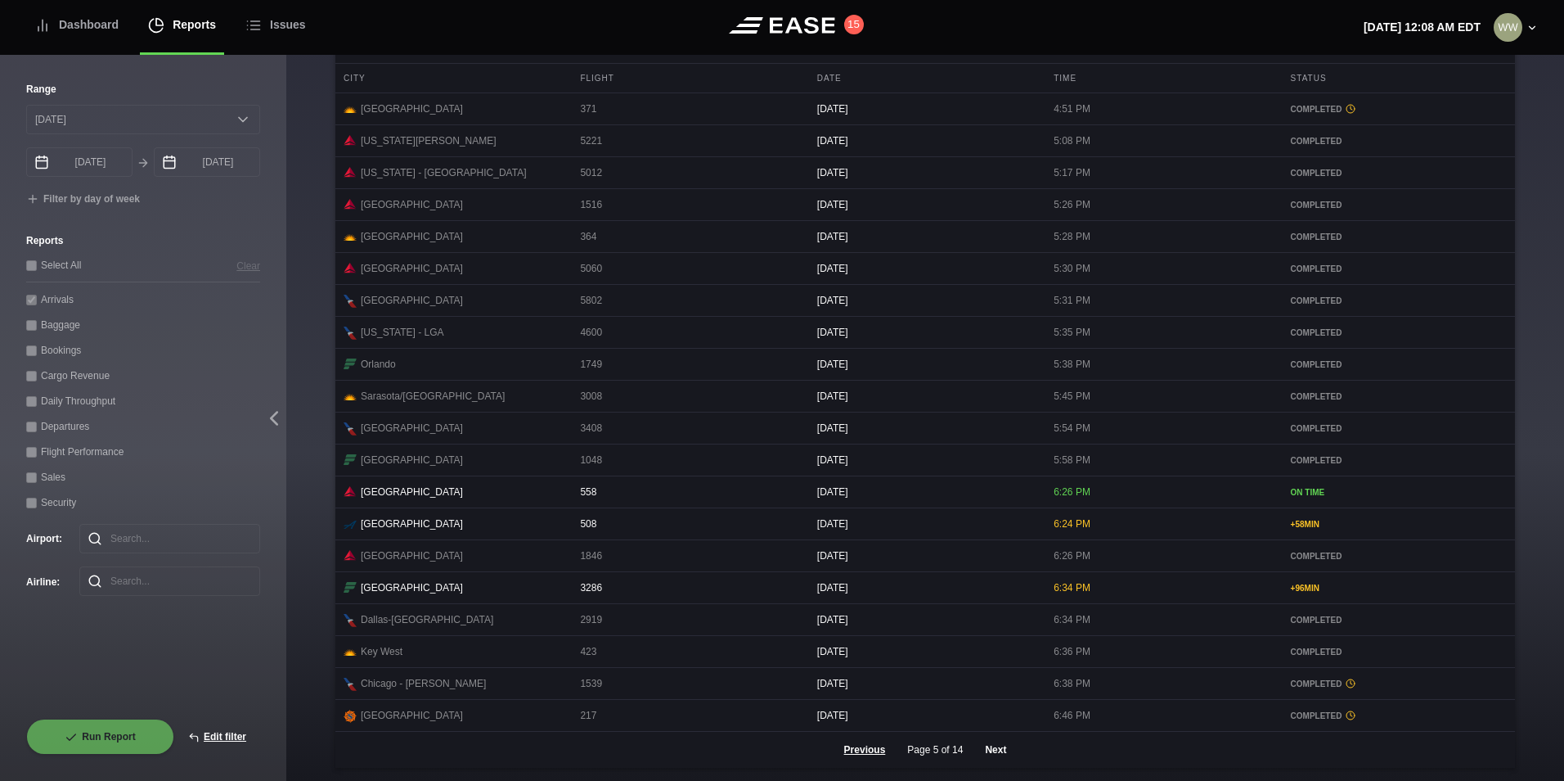
click at [1006, 742] on button "Next" at bounding box center [995, 750] width 49 height 36
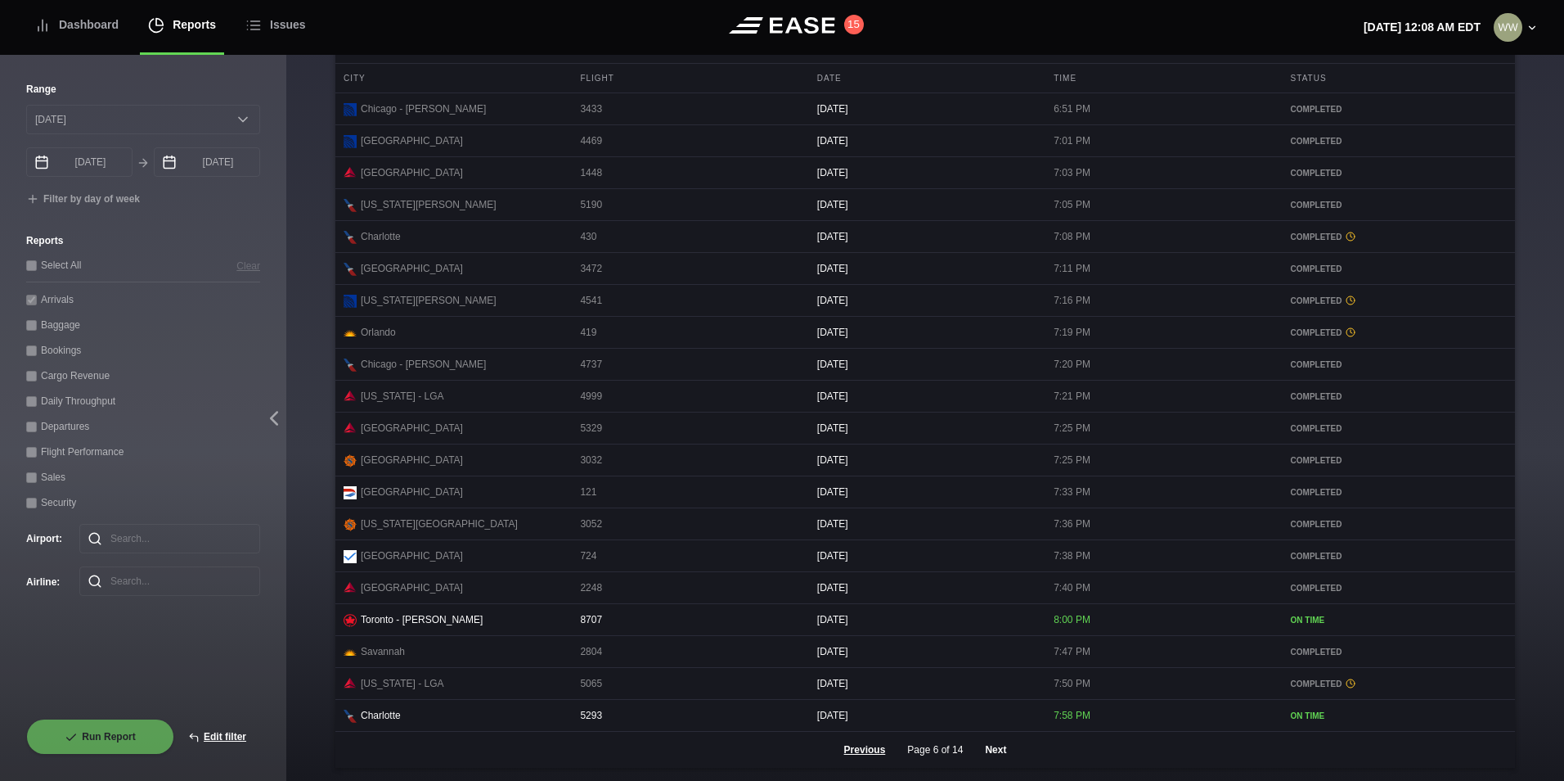
click at [993, 756] on button "Next" at bounding box center [995, 750] width 49 height 36
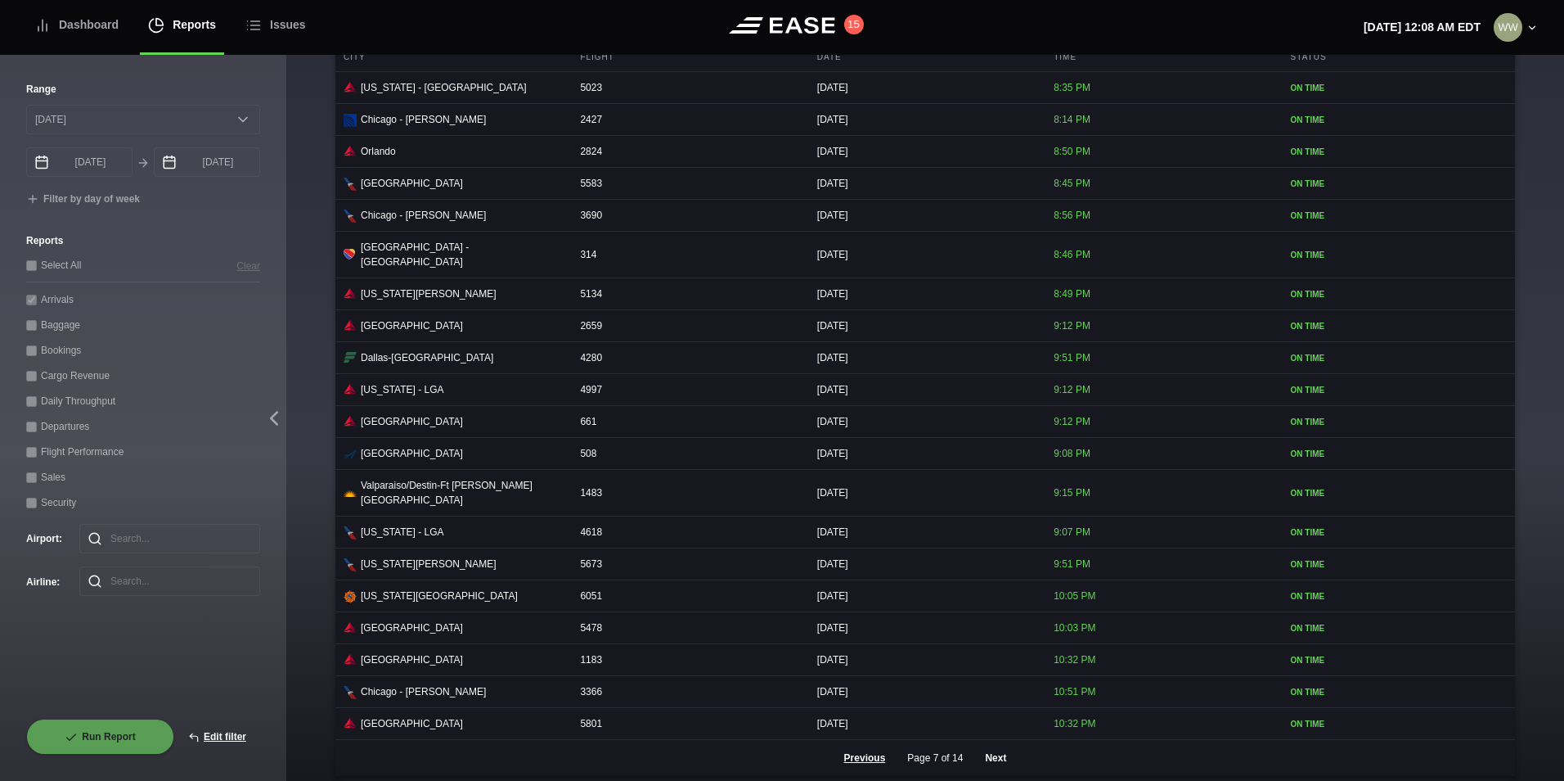
click at [980, 752] on button "Next" at bounding box center [995, 758] width 49 height 36
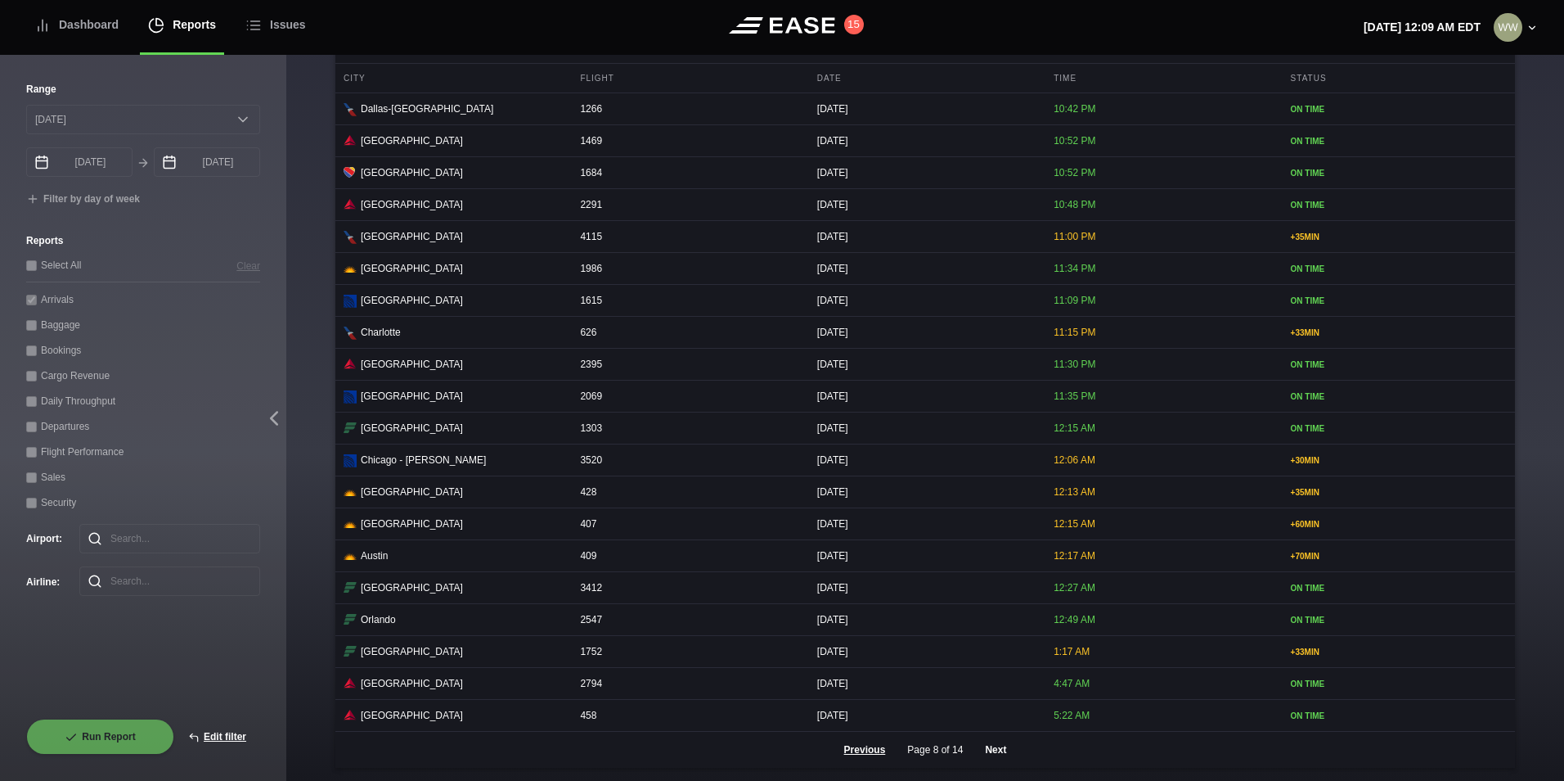
click at [1006, 737] on button "Next" at bounding box center [995, 750] width 49 height 36
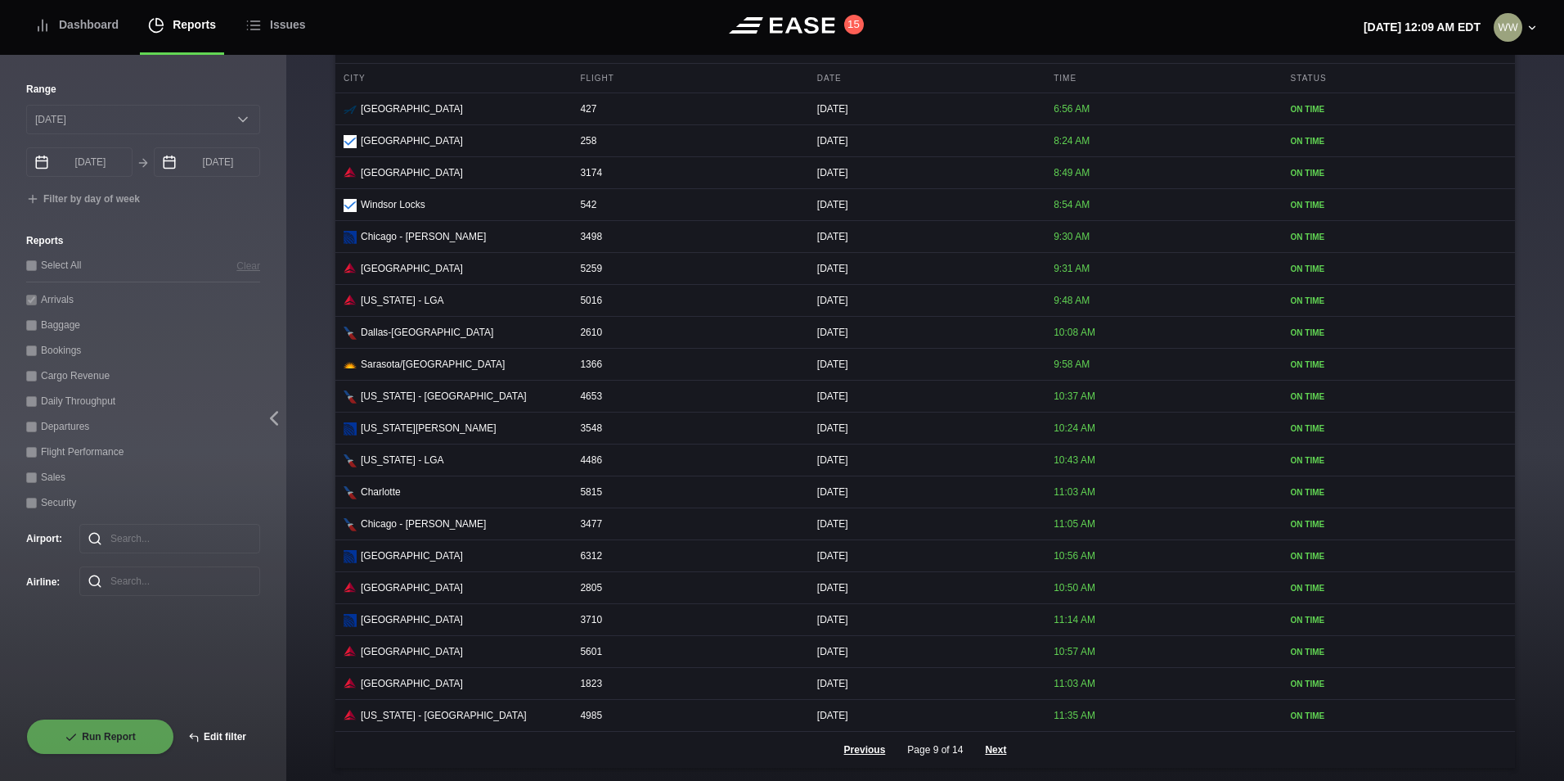
click at [232, 736] on button "Edit filter" at bounding box center [217, 736] width 86 height 36
select select "0"
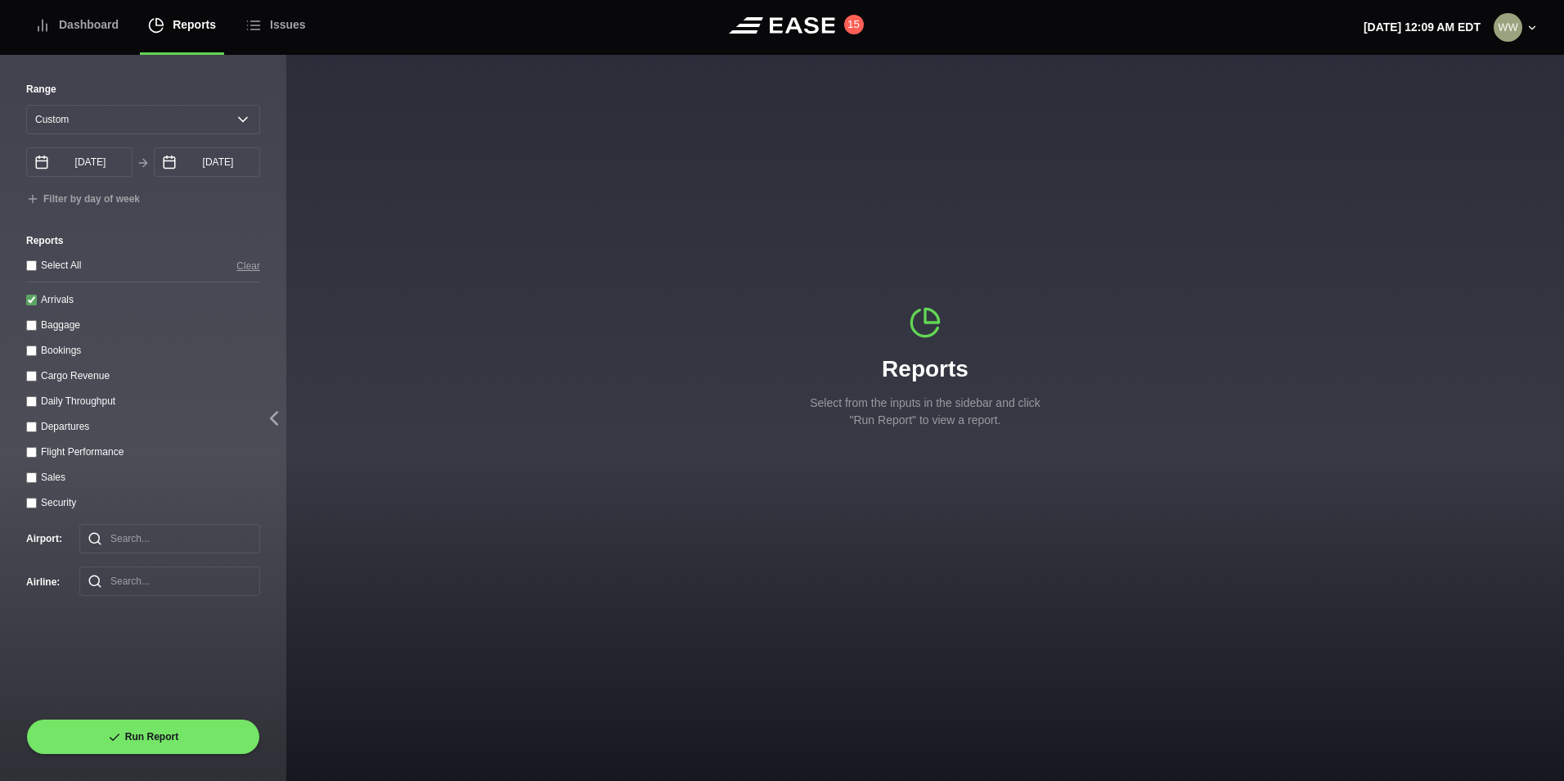
click at [30, 305] on input "Arrivals" at bounding box center [31, 300] width 11 height 11
checkbox input "false"
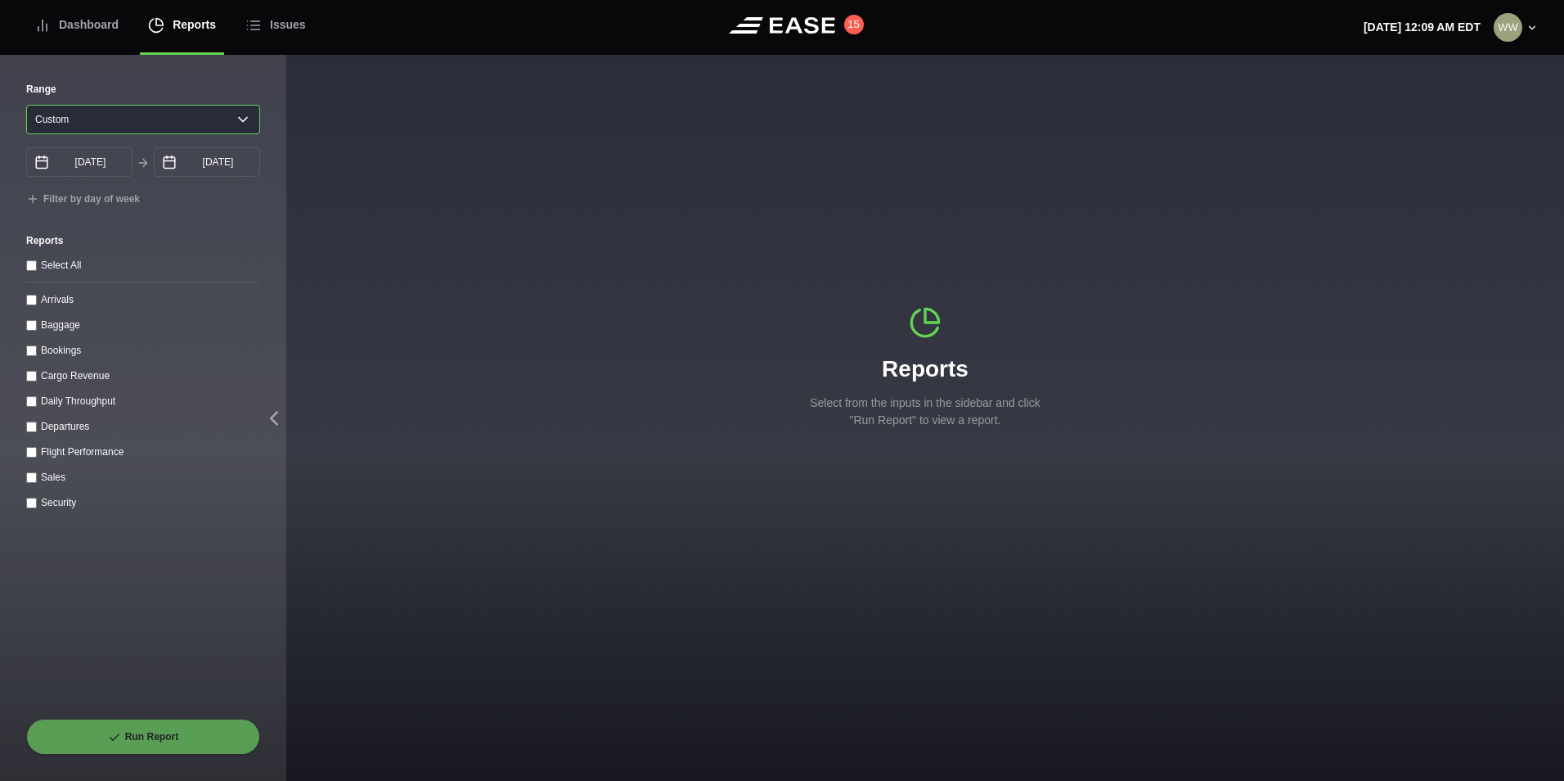
click at [92, 124] on select "[DATE] Last 7 days Last 14 days Last 30 days Last 6 weeks Custom" at bounding box center [143, 119] width 234 height 29
select select "1"
click at [26, 105] on select "[DATE] Last 7 days Last 14 days Last 30 days Last 6 weeks Custom" at bounding box center [143, 119] width 234 height 29
click at [34, 430] on input "Departures" at bounding box center [31, 426] width 11 height 11
checkbox input "true"
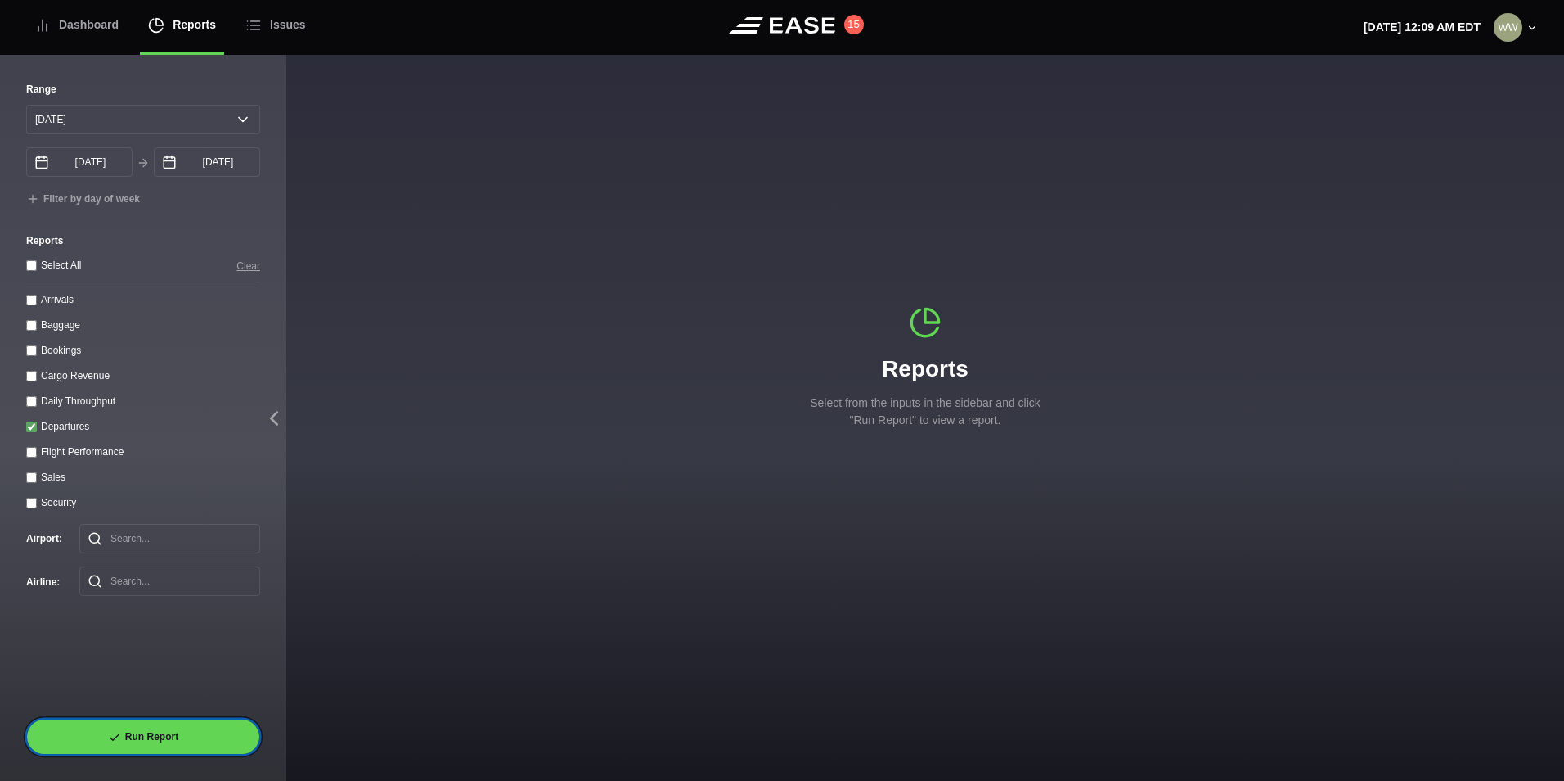
click at [152, 741] on button "Run Report" at bounding box center [143, 736] width 234 height 36
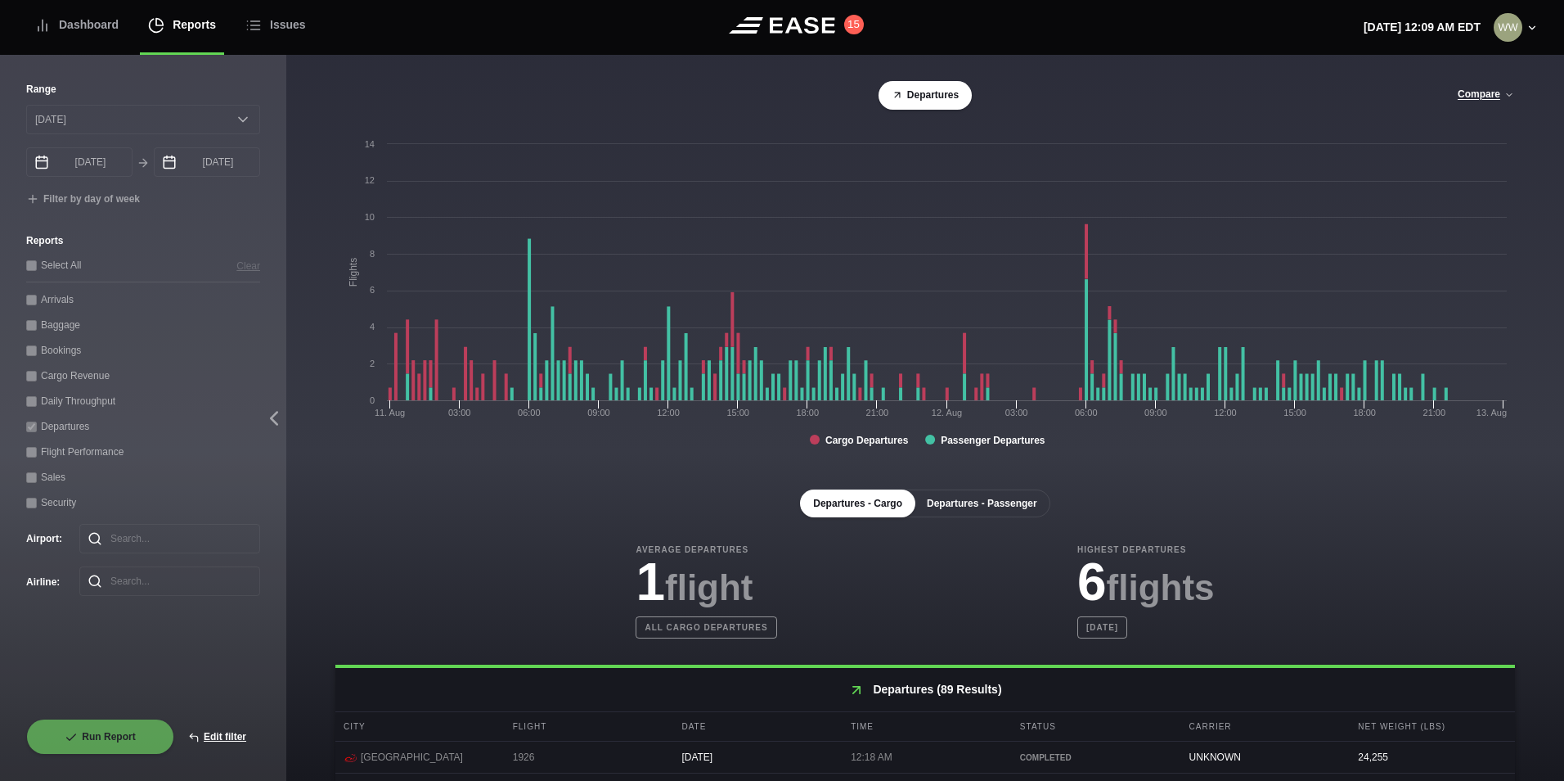
click at [953, 508] on button "Departures - Passenger" at bounding box center [982, 503] width 137 height 28
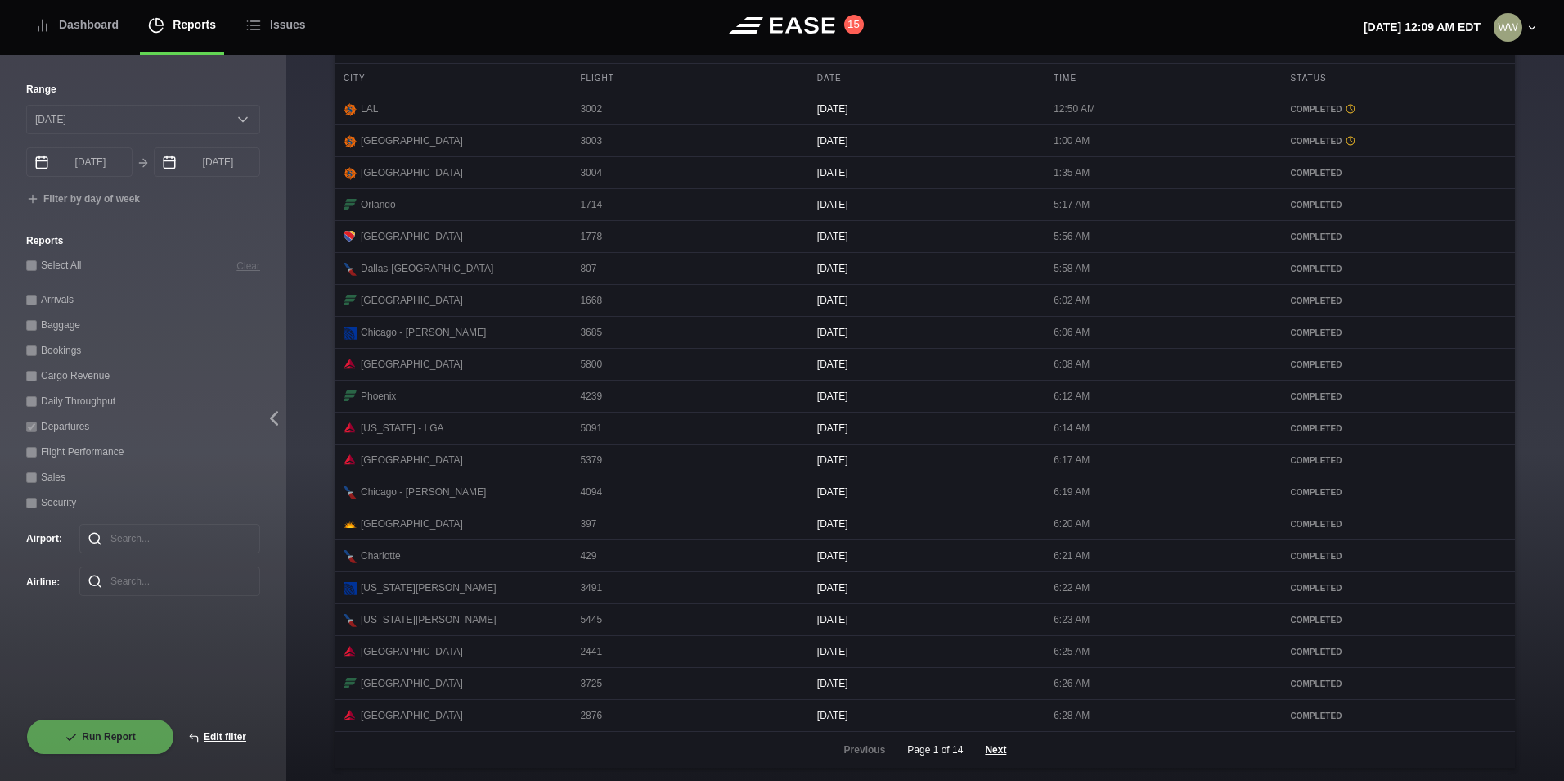
scroll to position [669, 0]
click at [980, 751] on button "Next" at bounding box center [995, 750] width 49 height 36
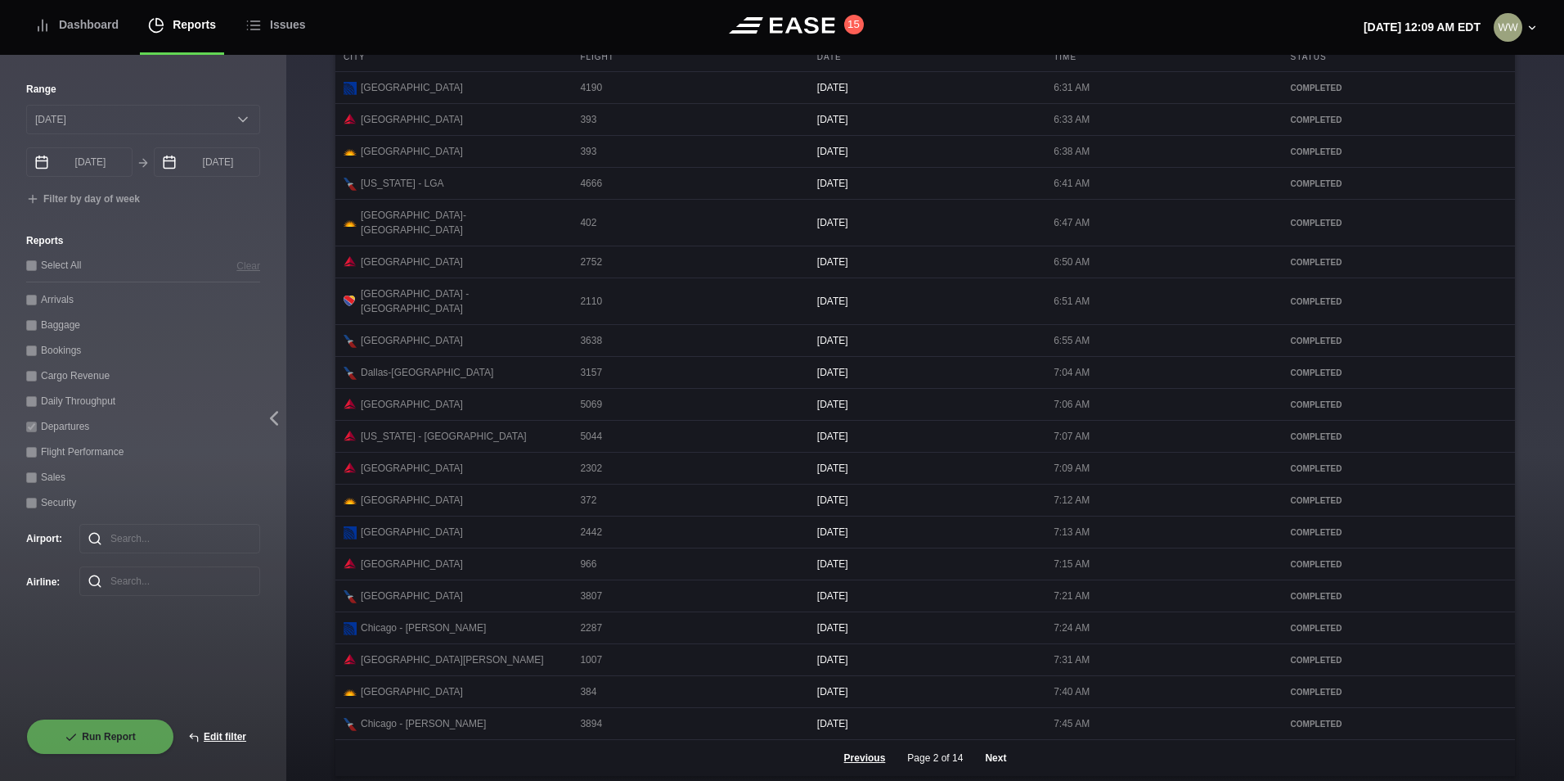
click at [994, 754] on button "Next" at bounding box center [995, 758] width 49 height 36
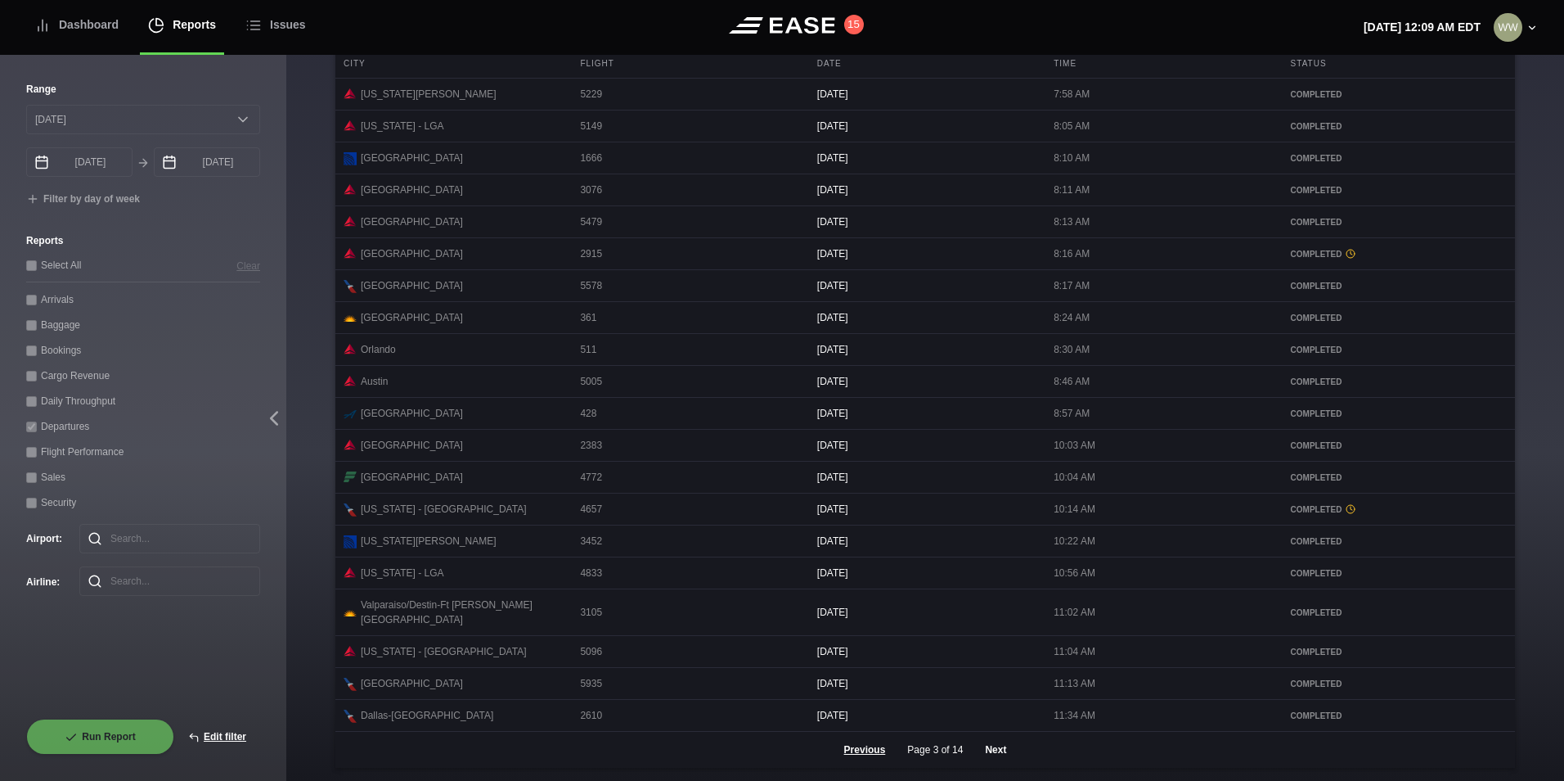
click at [988, 758] on button "Next" at bounding box center [995, 750] width 49 height 36
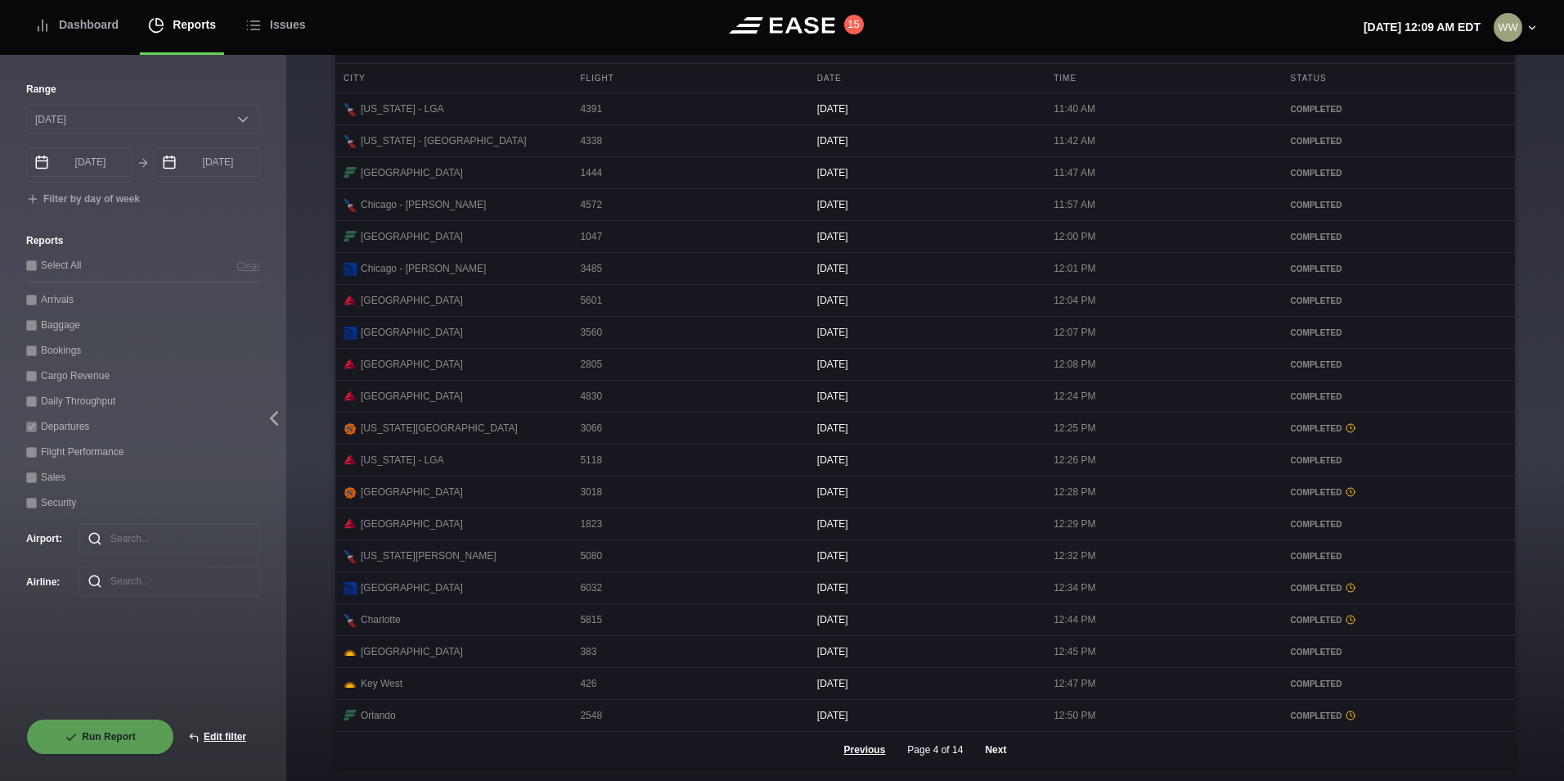
click at [972, 755] on button "Next" at bounding box center [995, 750] width 49 height 36
click at [994, 753] on button "Next" at bounding box center [995, 750] width 49 height 36
click at [1002, 751] on button "Next" at bounding box center [995, 750] width 49 height 36
click at [991, 754] on button "Next" at bounding box center [995, 750] width 49 height 36
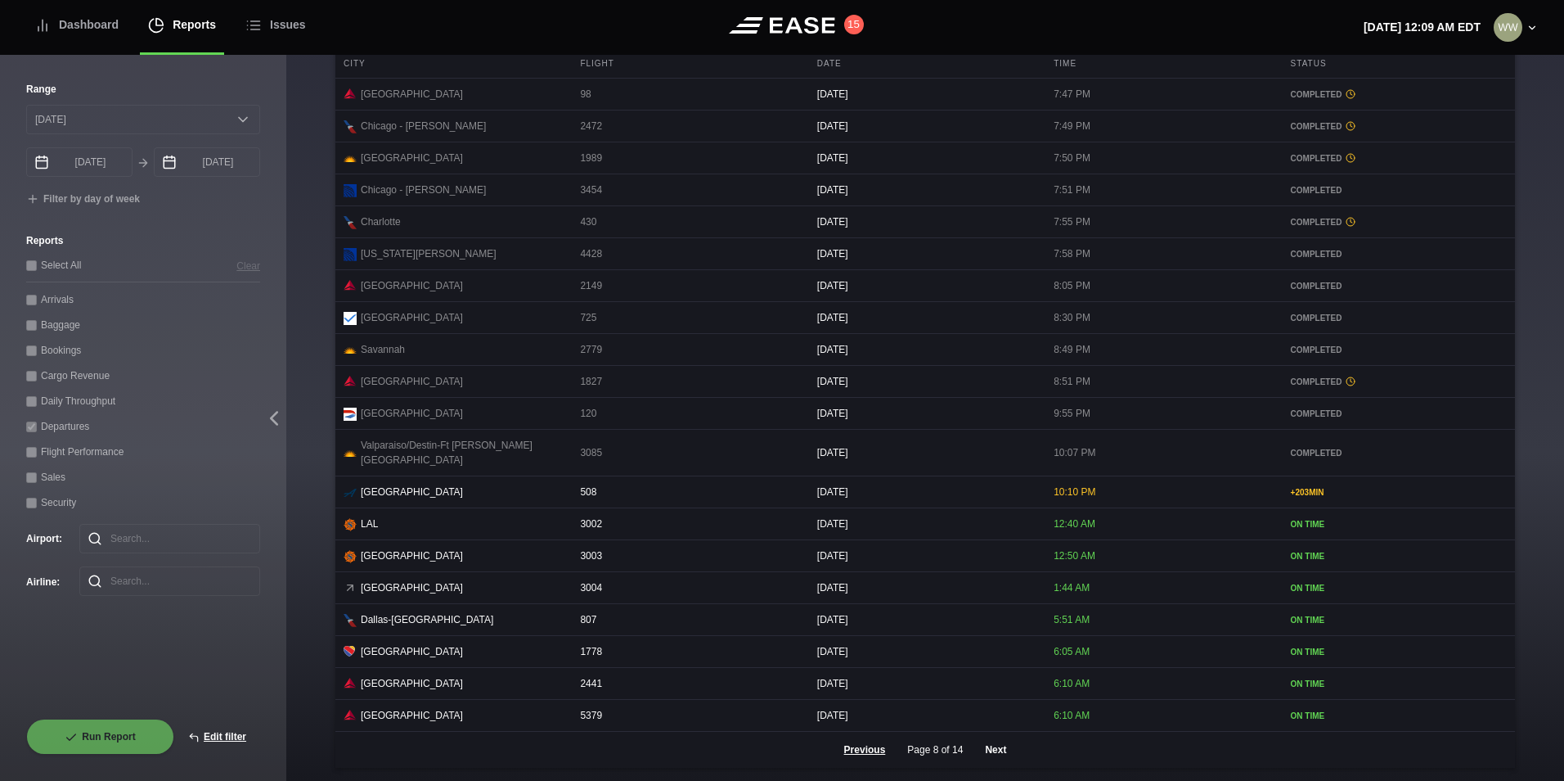
scroll to position [668, 0]
click at [205, 739] on button "Edit filter" at bounding box center [217, 736] width 86 height 36
select select "0"
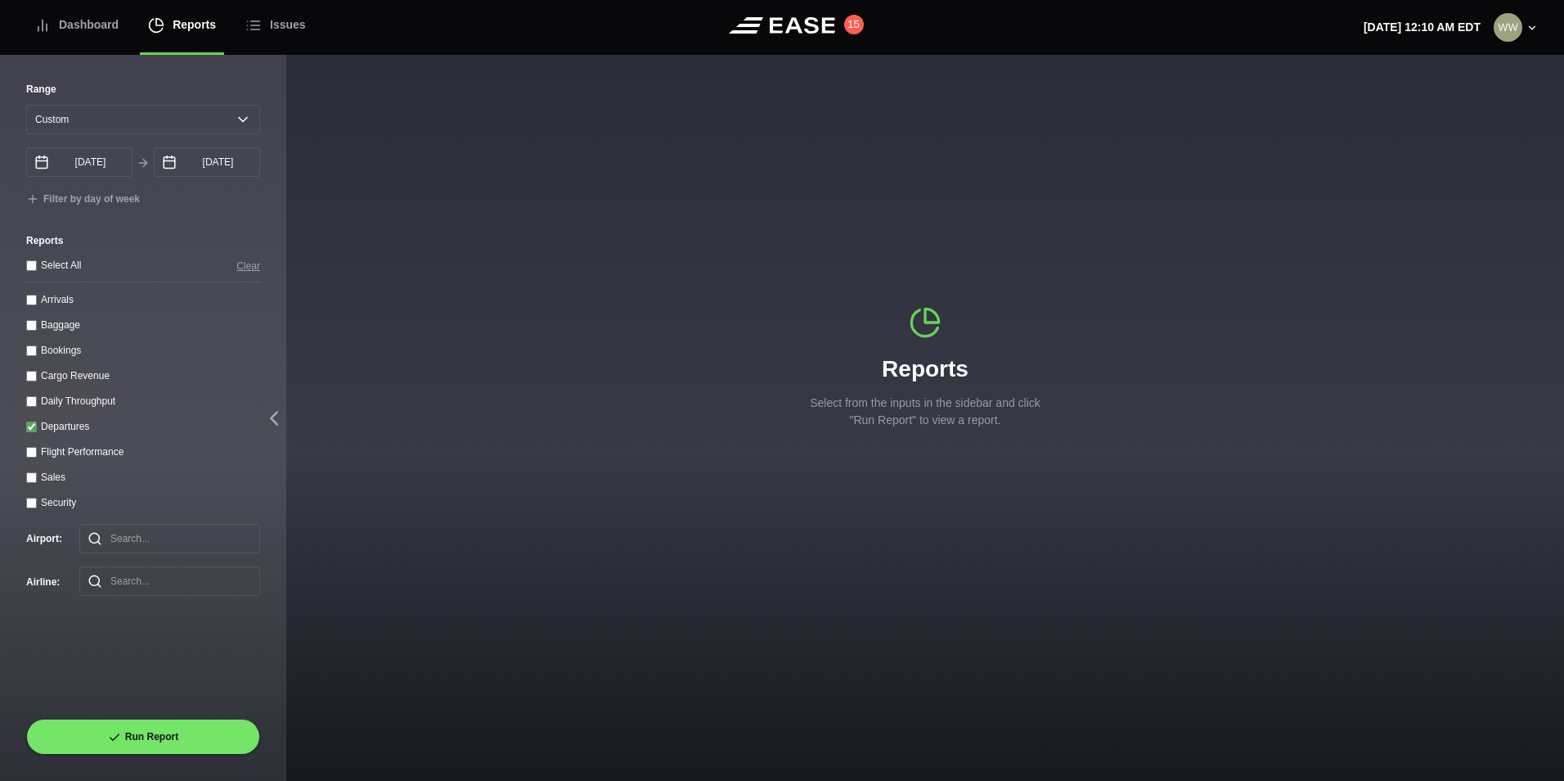
click at [53, 432] on label "Departures" at bounding box center [65, 426] width 48 height 11
click at [37, 432] on input "Departures" at bounding box center [31, 426] width 11 height 11
checkbox input "false"
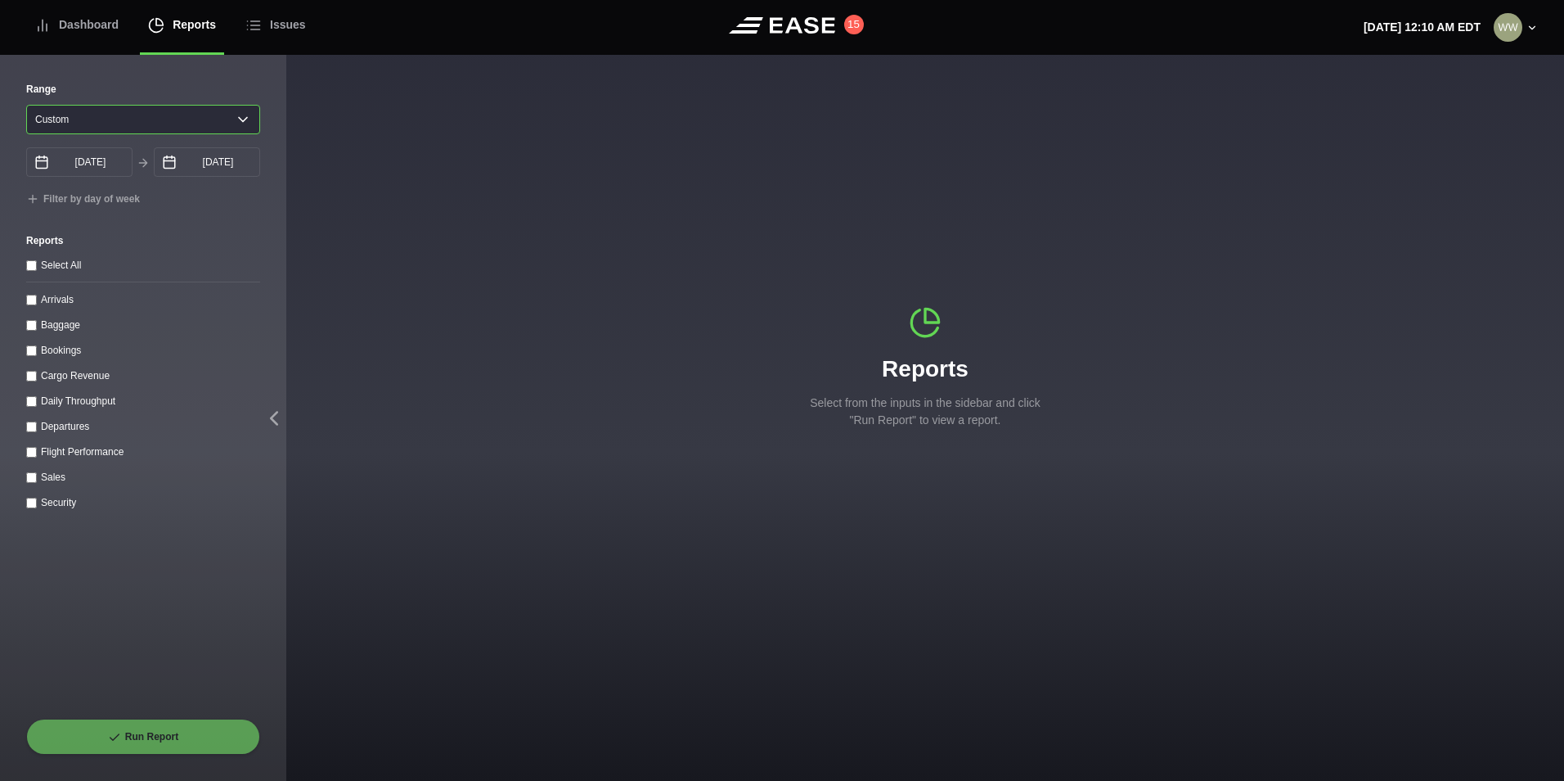
click at [88, 115] on select "[DATE] Last 7 days Last 14 days Last 30 days Last 6 weeks Custom" at bounding box center [143, 119] width 234 height 29
select select "30"
click at [26, 105] on select "[DATE] Last 7 days Last 14 days Last 30 days Last 6 weeks Custom" at bounding box center [143, 119] width 234 height 29
type input "[DATE]"
click at [25, 410] on div "Range [DATE] Last 7 days Last 14 days Last 30 days Last 6 weeks [DATE] August S…" at bounding box center [143, 418] width 286 height 725
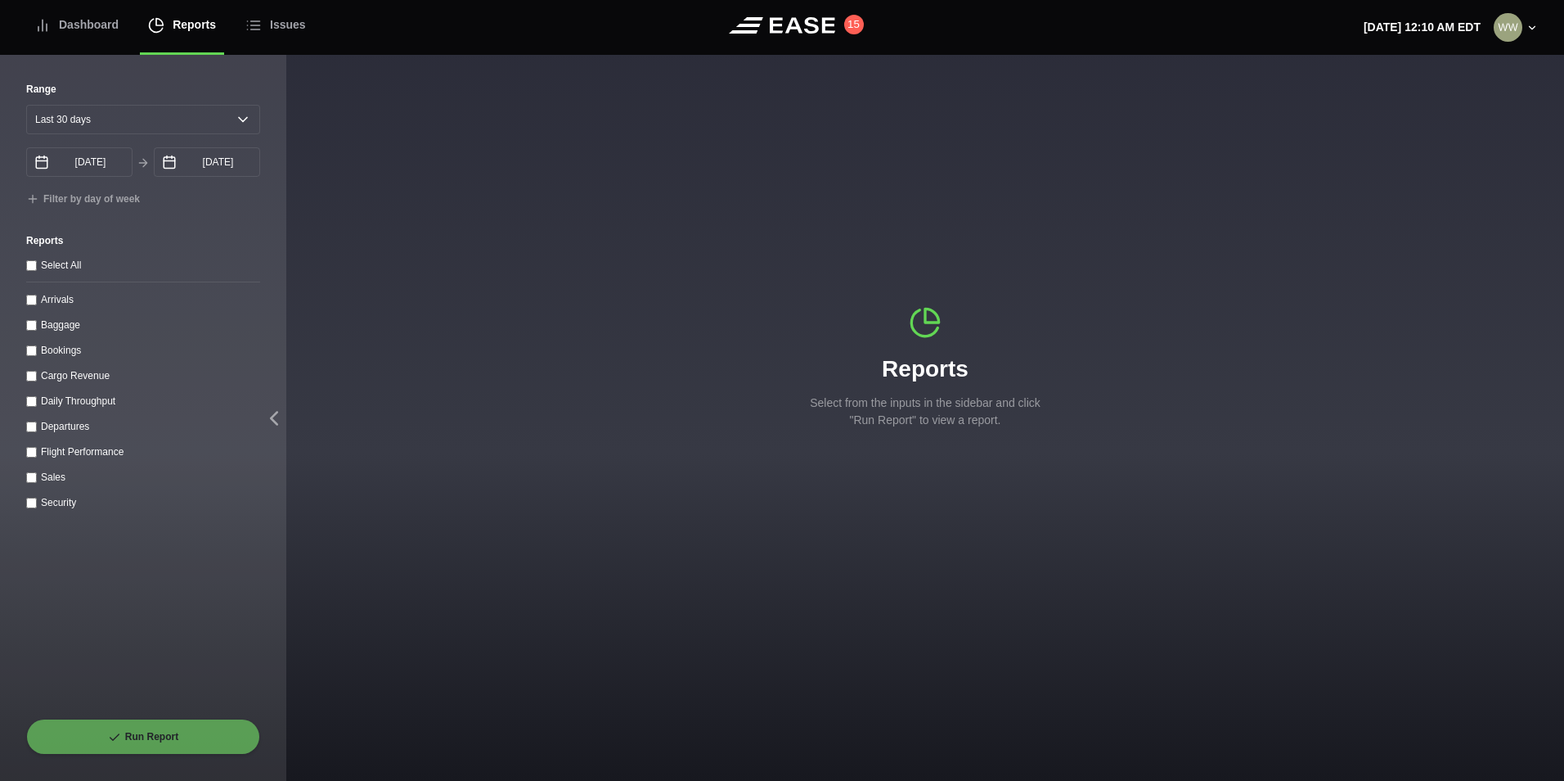
click at [28, 405] on throughput "Daily Throughput" at bounding box center [31, 401] width 11 height 11
checkbox throughput "true"
click at [146, 718] on div "Run Report" at bounding box center [143, 736] width 234 height 36
click at [173, 726] on button "Run Report" at bounding box center [143, 736] width 234 height 36
select select "30"
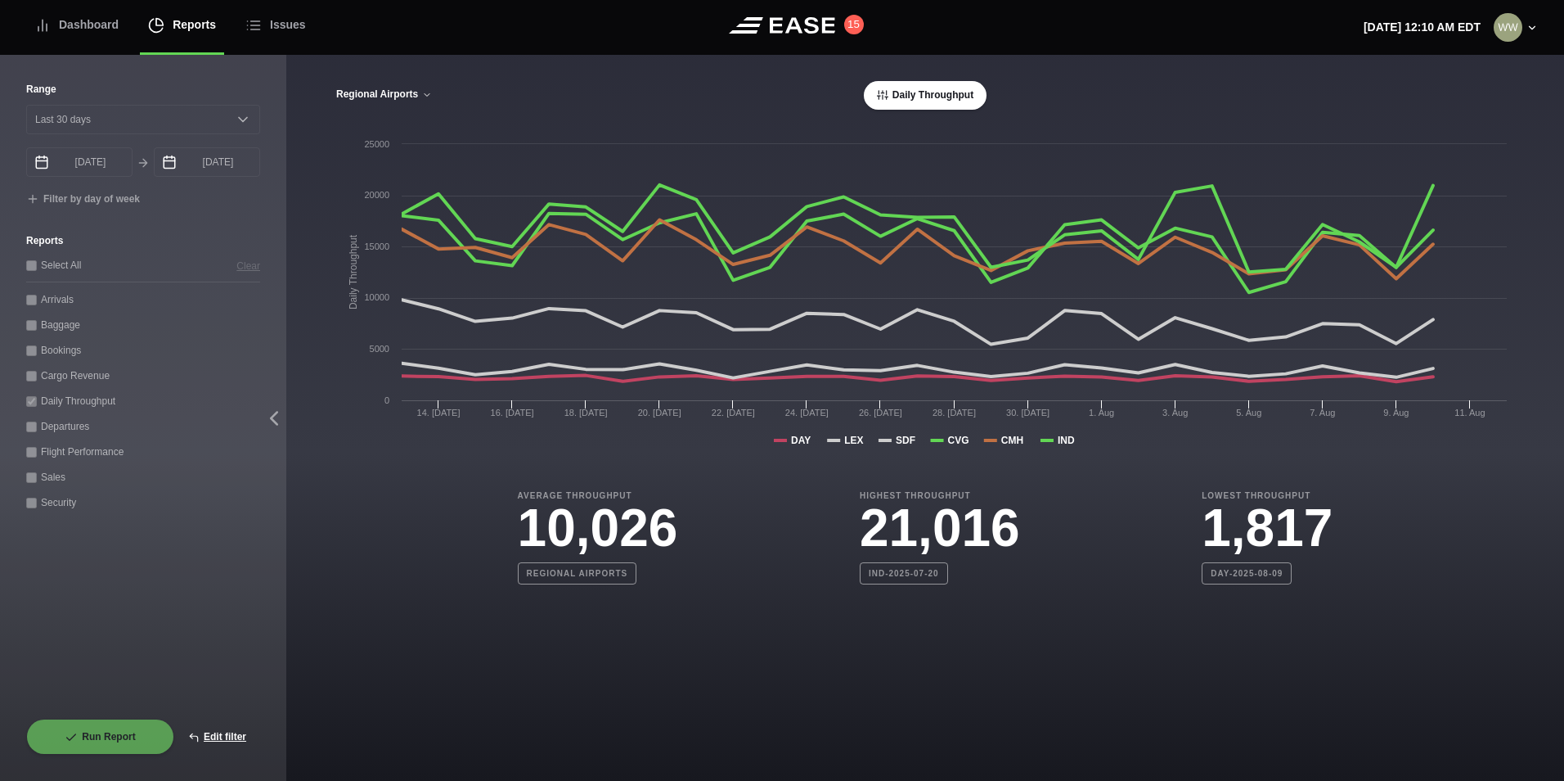
click at [361, 90] on button "Regional Airports" at bounding box center [383, 94] width 97 height 11
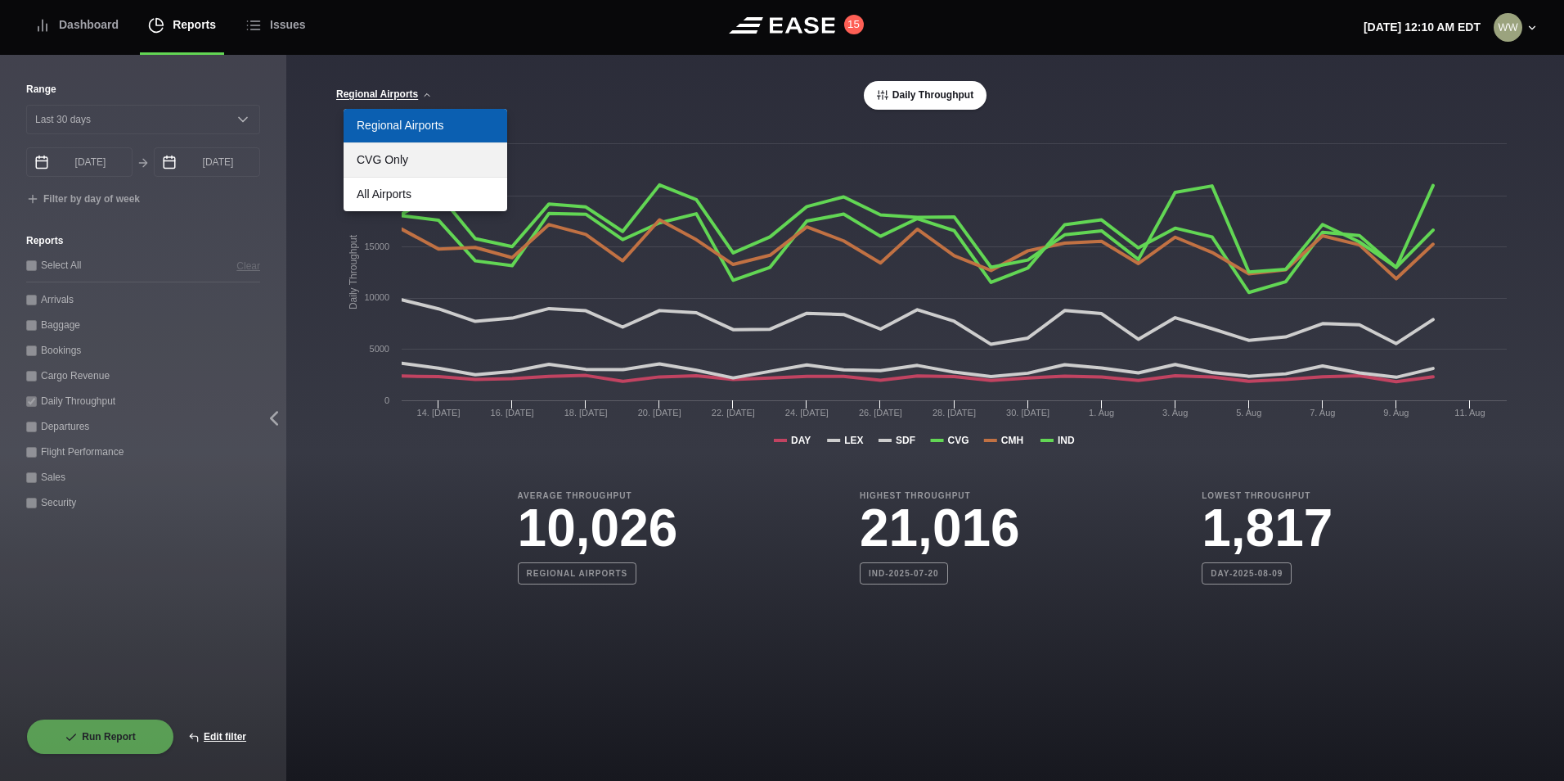
click at [397, 164] on link "CVG Only" at bounding box center [426, 160] width 164 height 34
